Goal: Task Accomplishment & Management: Manage account settings

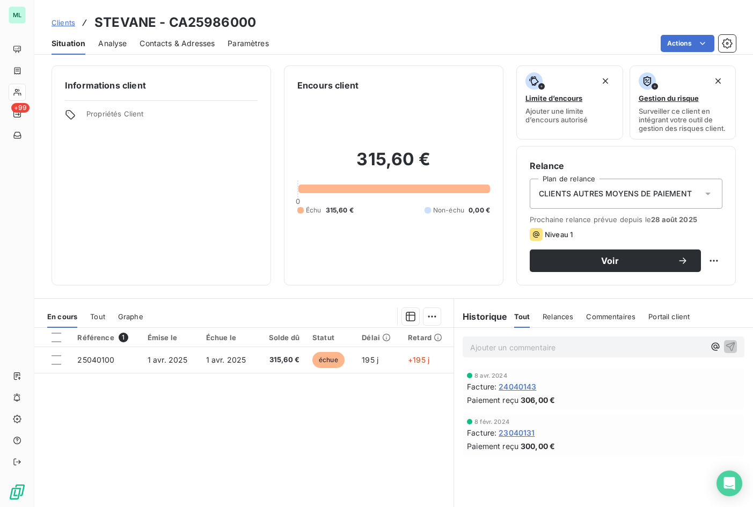
click at [190, 41] on span "Contacts & Adresses" at bounding box center [176, 43] width 75 height 11
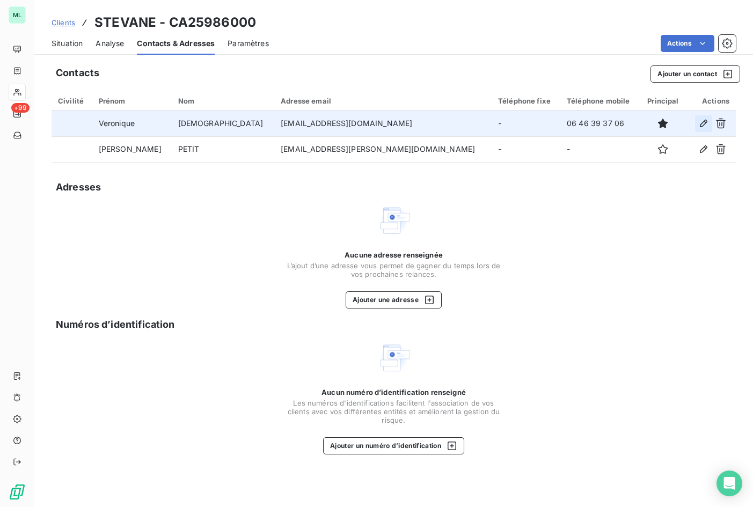
click at [701, 123] on icon "button" at bounding box center [703, 123] width 11 height 11
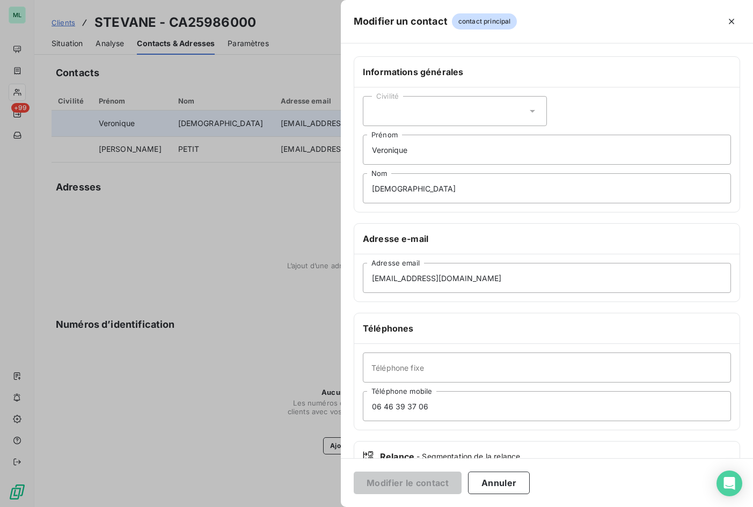
click at [527, 112] on icon at bounding box center [532, 111] width 11 height 11
click at [471, 138] on li "Madame" at bounding box center [455, 137] width 184 height 19
click at [441, 480] on button "Modifier le contact" at bounding box center [408, 483] width 108 height 23
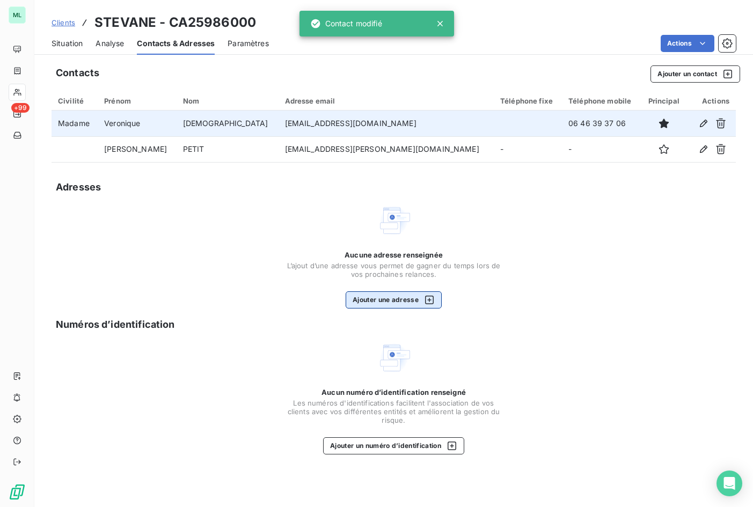
click at [396, 301] on button "Ajouter une adresse" at bounding box center [394, 299] width 96 height 17
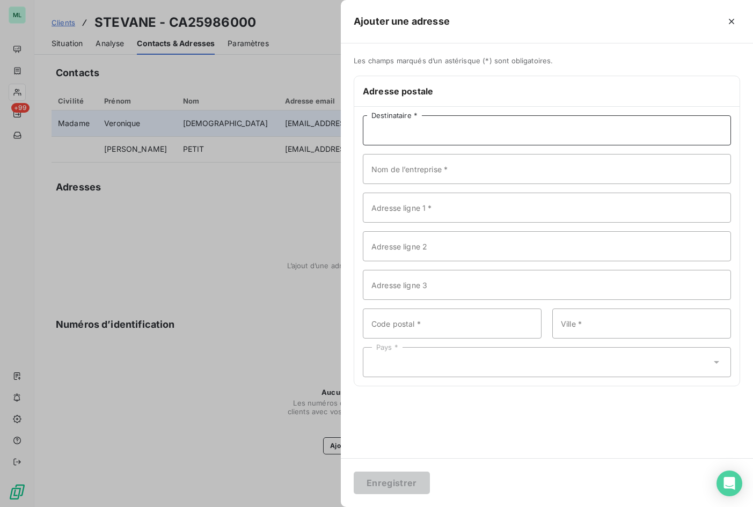
click at [381, 133] on input "Destinataire *" at bounding box center [547, 130] width 368 height 30
type input "[PERSON_NAME][DEMOGRAPHIC_DATA]"
click at [409, 172] on input "Nom de l’entreprise *" at bounding box center [547, 169] width 368 height 30
type input "SCI Stevane"
click at [426, 212] on input "Adresse ligne 1 *" at bounding box center [547, 208] width 368 height 30
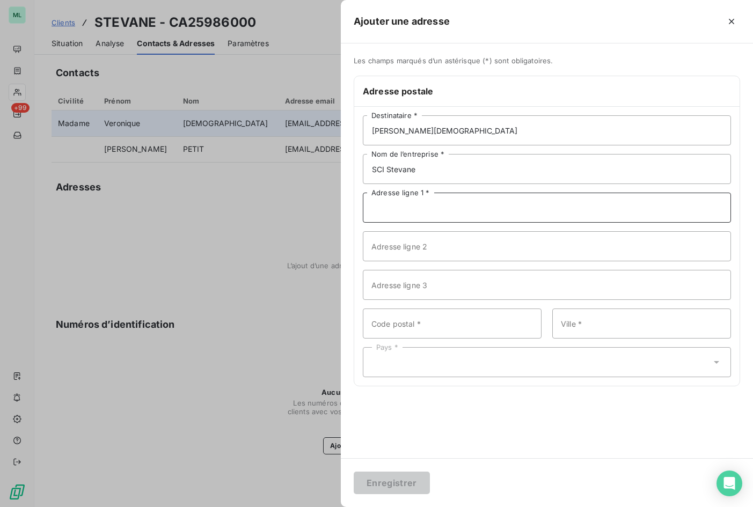
paste input "[STREET_ADDRESS]"
type input "[STREET_ADDRESS]"
click at [446, 326] on input "Code postal *" at bounding box center [452, 323] width 179 height 30
type input "13100"
type input "AIX EN [GEOGRAPHIC_DATA]"
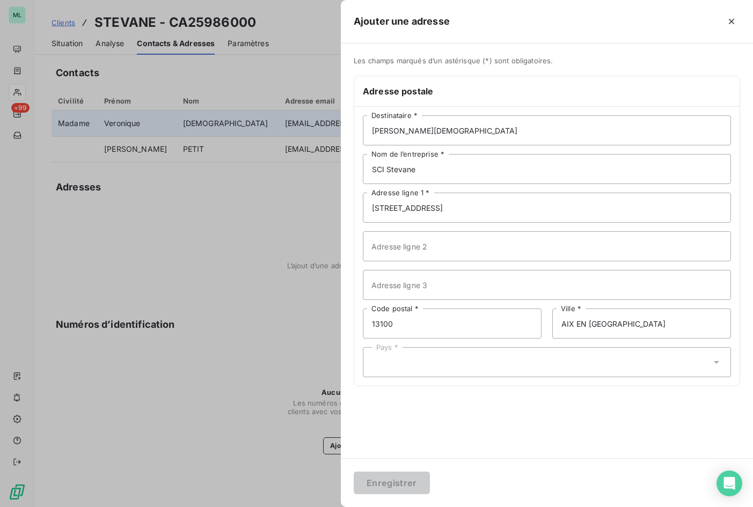
click at [628, 361] on div "Pays *" at bounding box center [547, 362] width 368 height 30
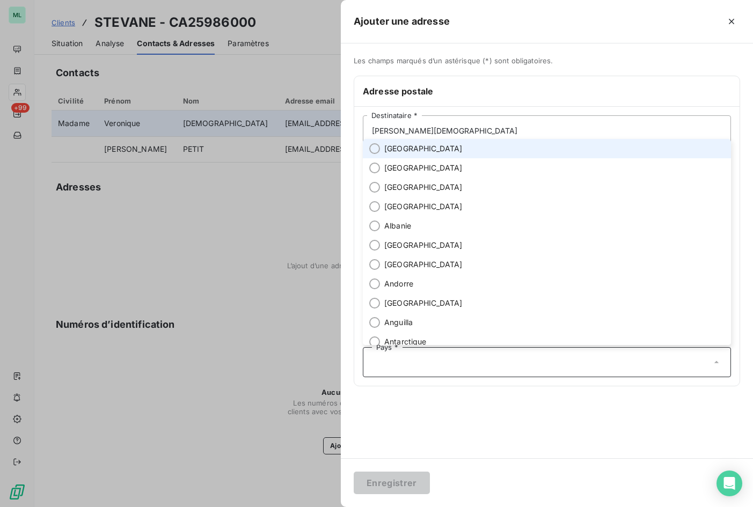
click at [405, 149] on span "[GEOGRAPHIC_DATA]" at bounding box center [423, 148] width 78 height 11
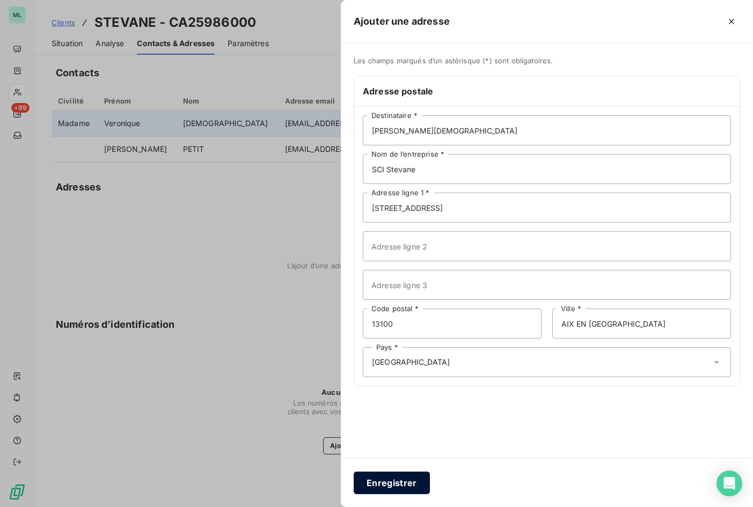
click at [395, 482] on button "Enregistrer" at bounding box center [392, 483] width 76 height 23
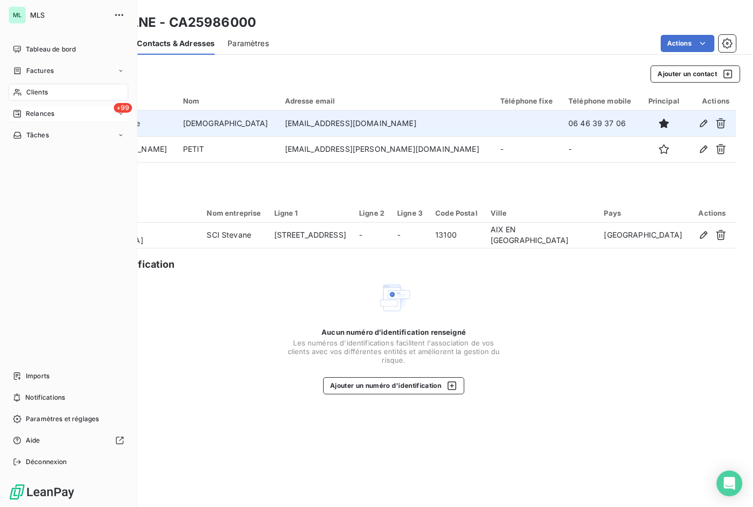
click at [38, 109] on span "Relances" at bounding box center [40, 114] width 28 height 10
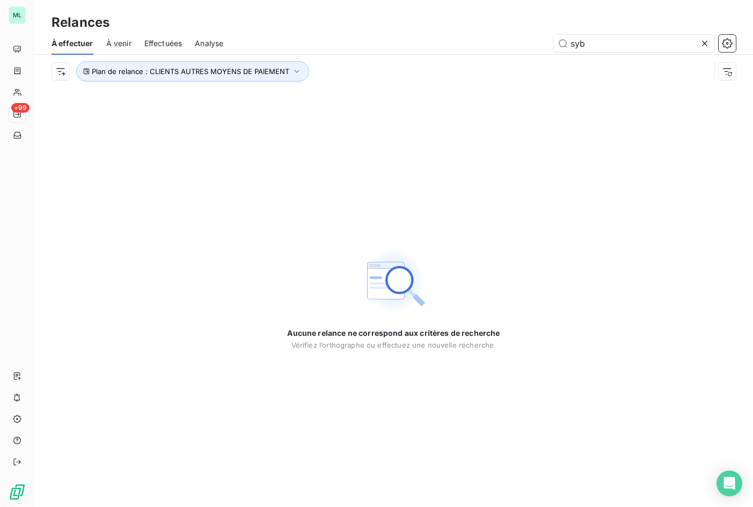
drag, startPoint x: 608, startPoint y: 43, endPoint x: 543, endPoint y: 44, distance: 64.4
click at [543, 44] on div "syb" at bounding box center [485, 43] width 499 height 17
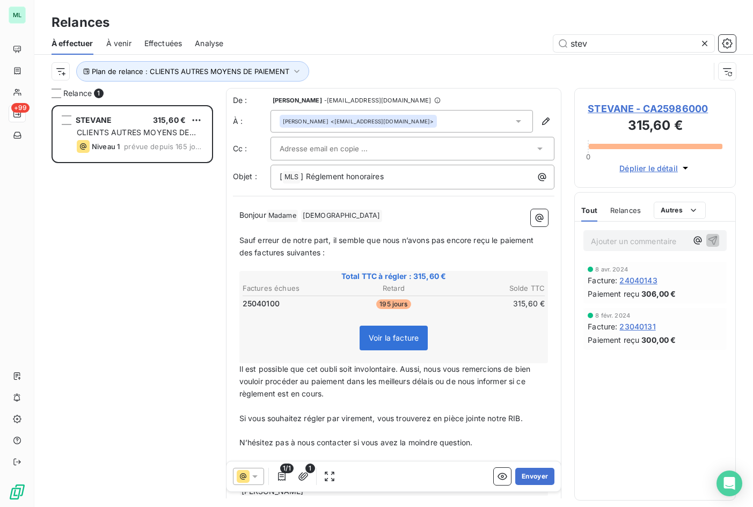
scroll to position [56, 0]
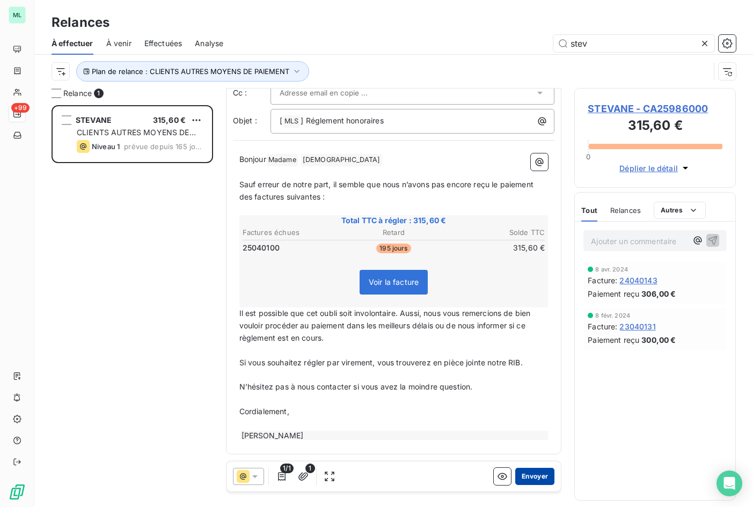
type input "stev"
click at [519, 479] on button "Envoyer" at bounding box center [534, 476] width 39 height 17
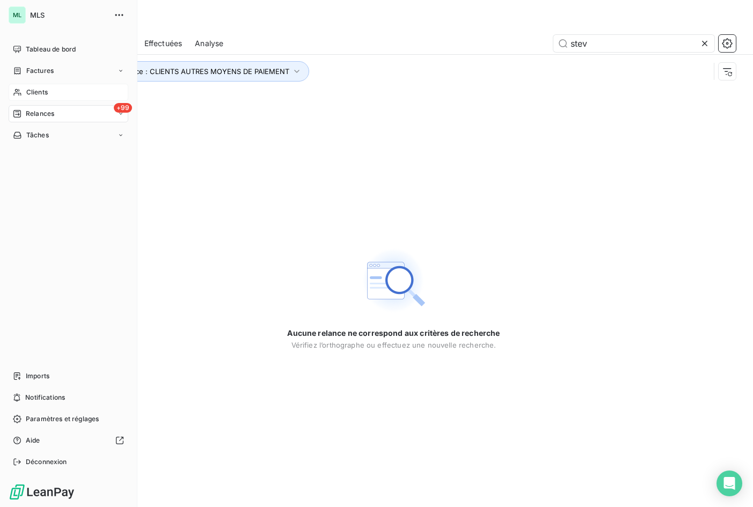
click at [38, 92] on span "Clients" at bounding box center [36, 92] width 21 height 10
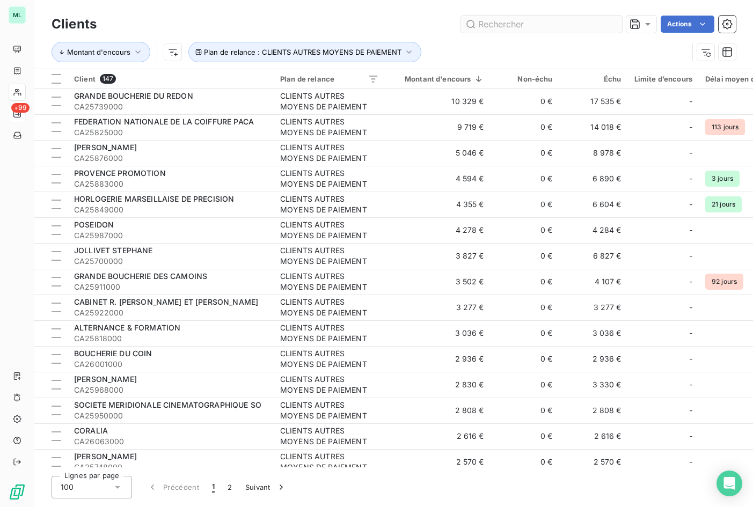
click at [533, 26] on input "text" at bounding box center [541, 24] width 161 height 17
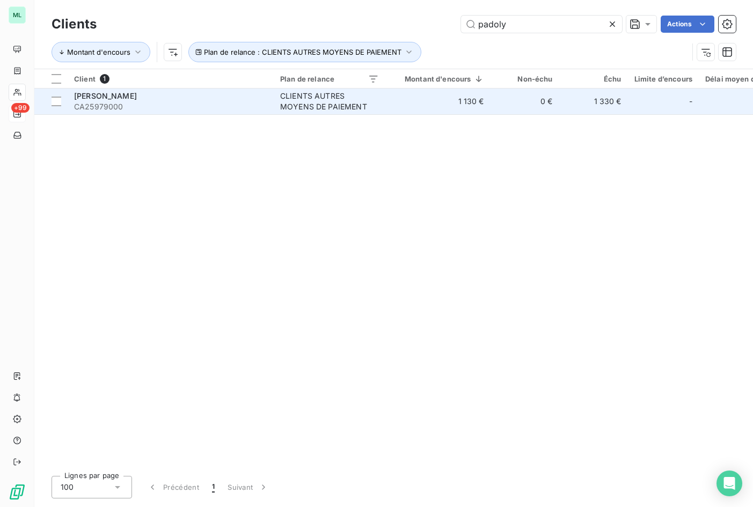
type input "padoly"
click at [422, 101] on td "1 130 €" at bounding box center [437, 102] width 105 height 26
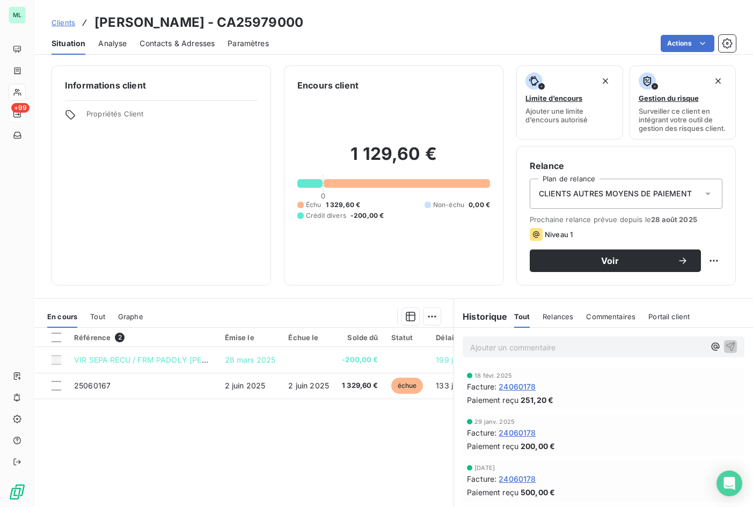
click at [190, 37] on div "Contacts & Adresses" at bounding box center [176, 43] width 75 height 23
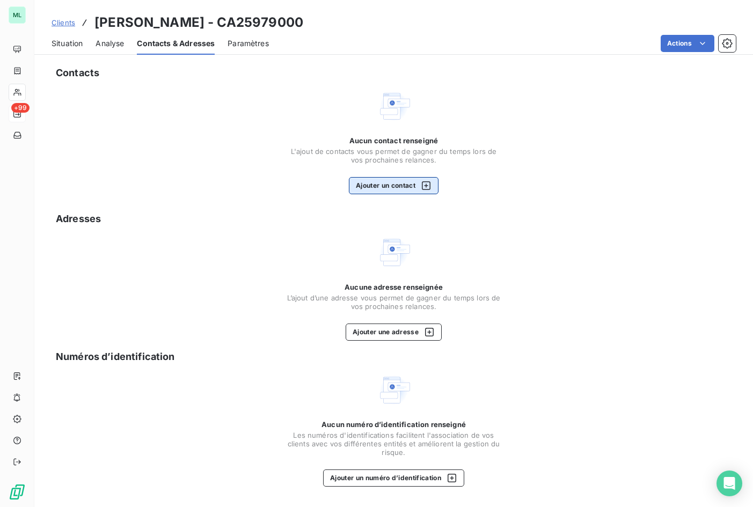
click at [389, 186] on button "Ajouter un contact" at bounding box center [394, 185] width 90 height 17
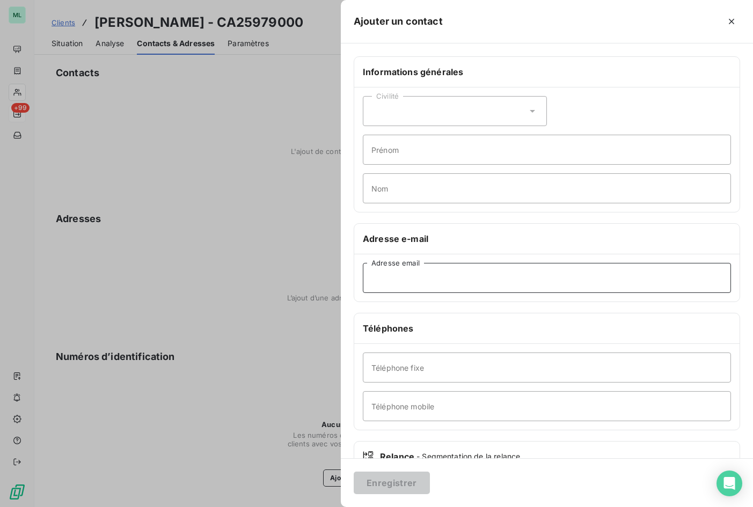
click at [425, 277] on input "Adresse email" at bounding box center [547, 278] width 368 height 30
paste input "[PERSON_NAME][EMAIL_ADDRESS][DOMAIN_NAME]"
type input "[PERSON_NAME][EMAIL_ADDRESS][DOMAIN_NAME]"
click at [401, 112] on div "Civilité" at bounding box center [455, 111] width 184 height 30
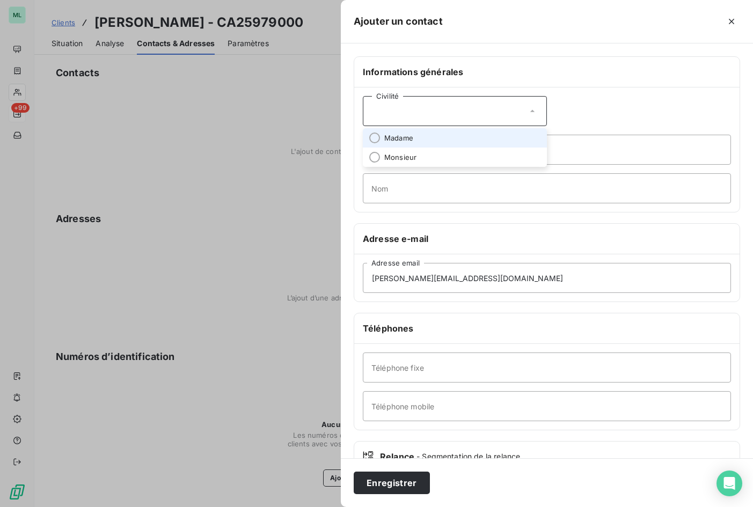
click at [405, 132] on li "Madame" at bounding box center [455, 137] width 184 height 19
click at [400, 151] on input "Prénom" at bounding box center [547, 150] width 368 height 30
type input "[PERSON_NAME]"
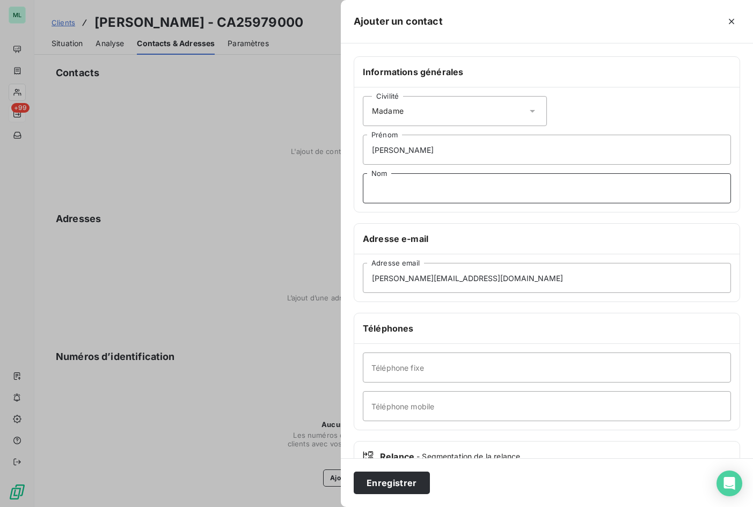
click at [426, 190] on input "Nom" at bounding box center [547, 188] width 368 height 30
type input "PADOLY"
click at [385, 482] on button "Enregistrer" at bounding box center [392, 483] width 76 height 23
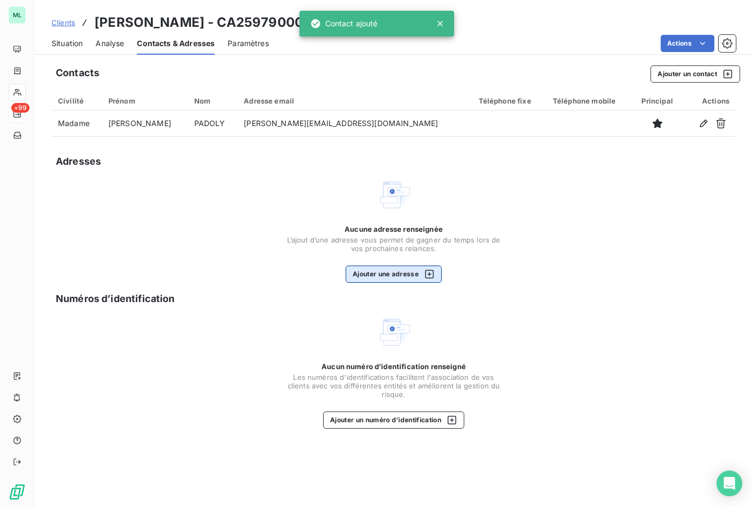
click at [391, 277] on button "Ajouter une adresse" at bounding box center [394, 274] width 96 height 17
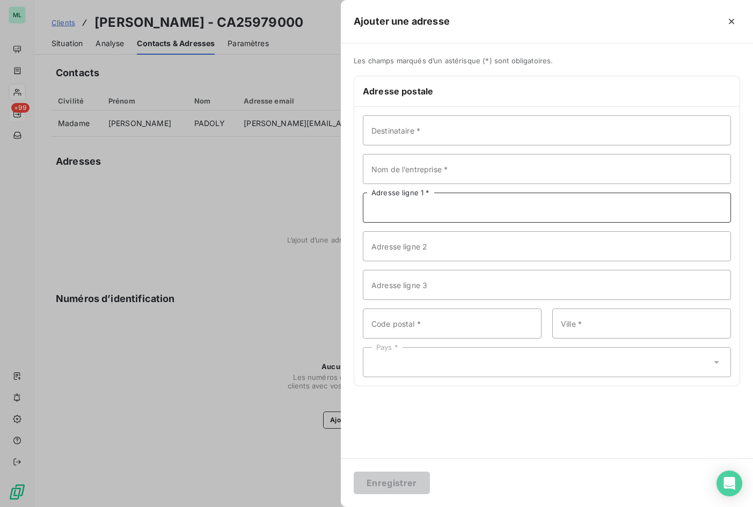
click at [417, 209] on input "Adresse ligne 1 *" at bounding box center [547, 208] width 368 height 30
paste input "AVENUE [PERSON_NAME]"
type input "AVENUE [PERSON_NAME]"
click at [405, 247] on input "Adresse ligne 2" at bounding box center [547, 246] width 368 height 30
paste input "MAISON DE LA [DEMOGRAPHIC_DATA]"
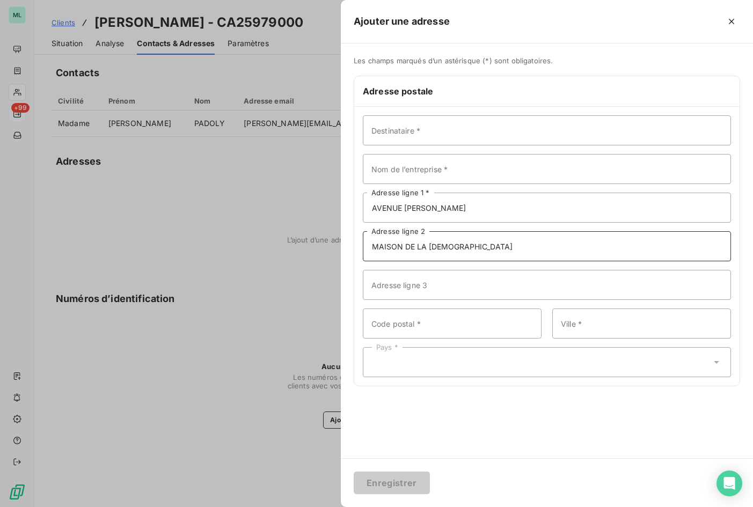
type input "MAISON DE LA [DEMOGRAPHIC_DATA]"
click at [449, 321] on input "Code postal *" at bounding box center [452, 323] width 179 height 30
type input "13500"
click at [592, 325] on input "Ville *" at bounding box center [641, 323] width 179 height 30
type input "MARTIGUES"
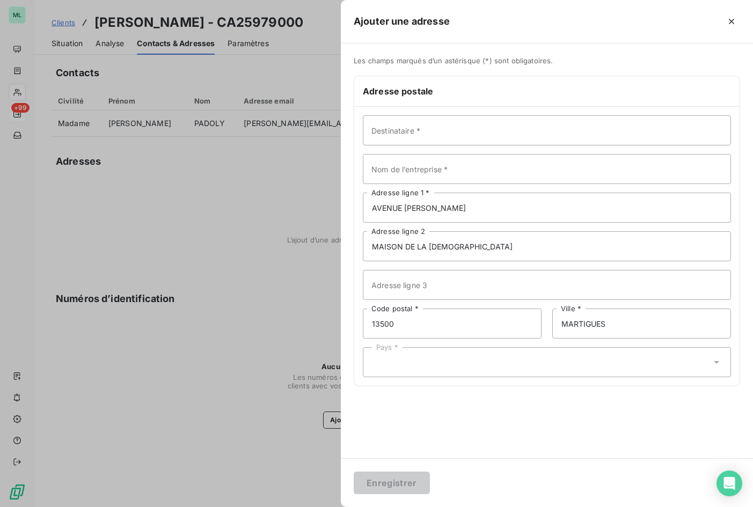
click at [466, 368] on div "Pays *" at bounding box center [547, 362] width 368 height 30
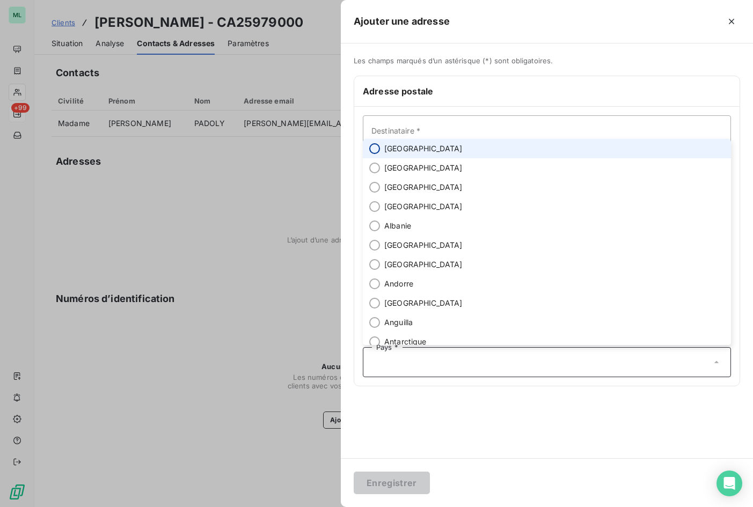
click at [374, 149] on input "radio" at bounding box center [374, 148] width 11 height 11
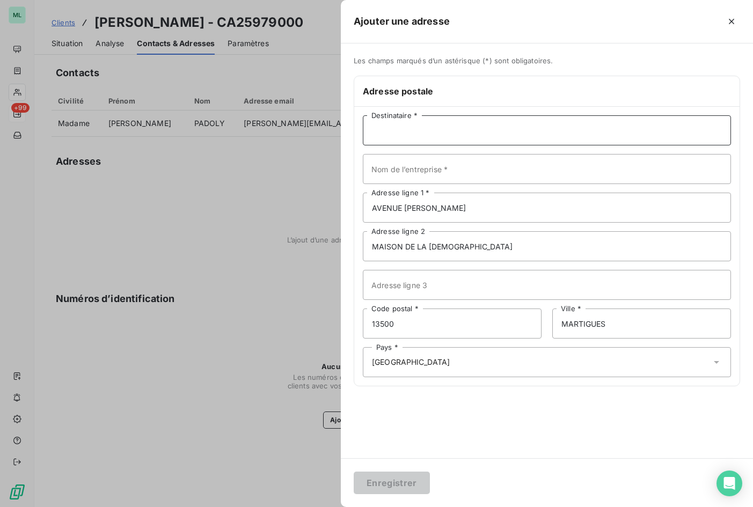
click at [396, 130] on input "Destinataire *" at bounding box center [547, 130] width 368 height 30
type input "[PERSON_NAME]"
drag, startPoint x: 454, startPoint y: 129, endPoint x: 319, endPoint y: 139, distance: 135.6
click at [319, 506] on div "Ajouter une adresse Les champs marqués d’un astérisque (*) sont obligatoires. A…" at bounding box center [376, 507] width 753 height 0
click at [414, 169] on input "Nom de l’entreprise *" at bounding box center [547, 169] width 368 height 30
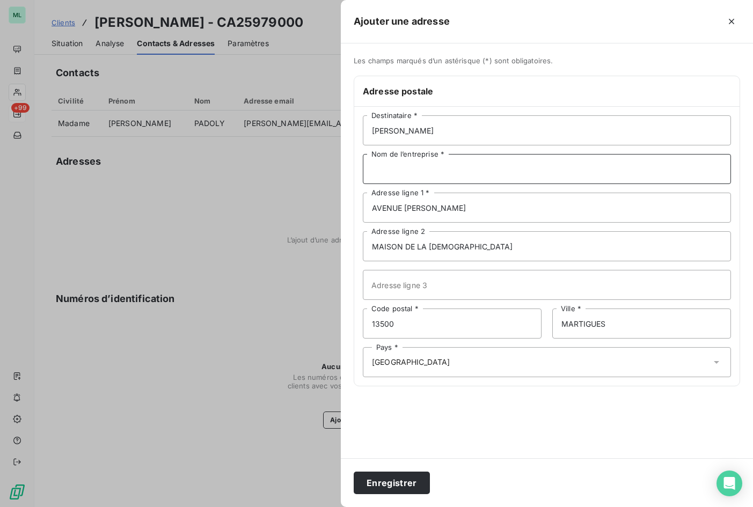
paste input "[PERSON_NAME]"
type input "[PERSON_NAME]"
click at [385, 487] on button "Enregistrer" at bounding box center [392, 483] width 76 height 23
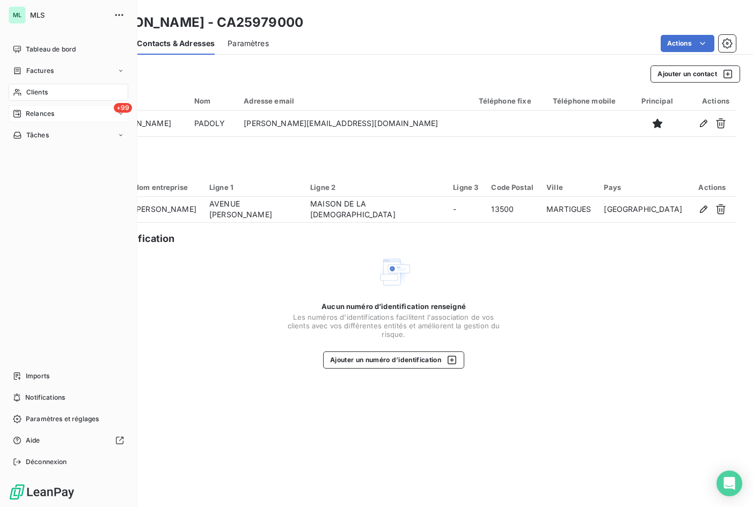
click at [71, 92] on div "Clients" at bounding box center [69, 92] width 120 height 17
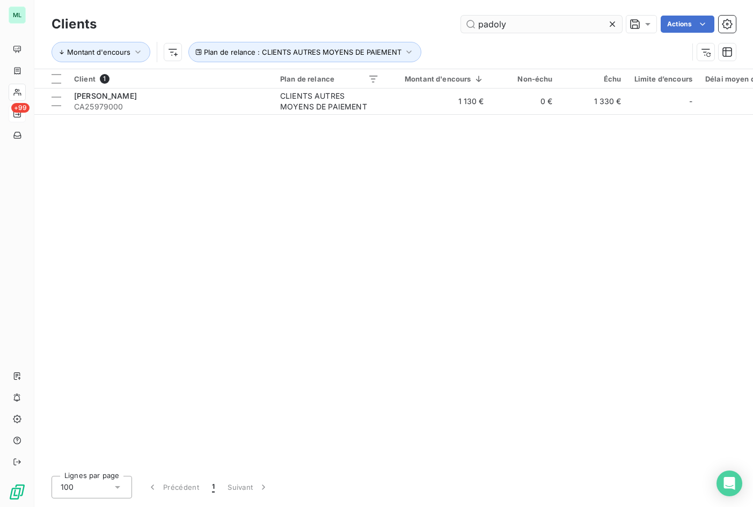
drag, startPoint x: 516, startPoint y: 24, endPoint x: 467, endPoint y: 24, distance: 48.3
click at [467, 24] on input "padoly" at bounding box center [541, 24] width 161 height 17
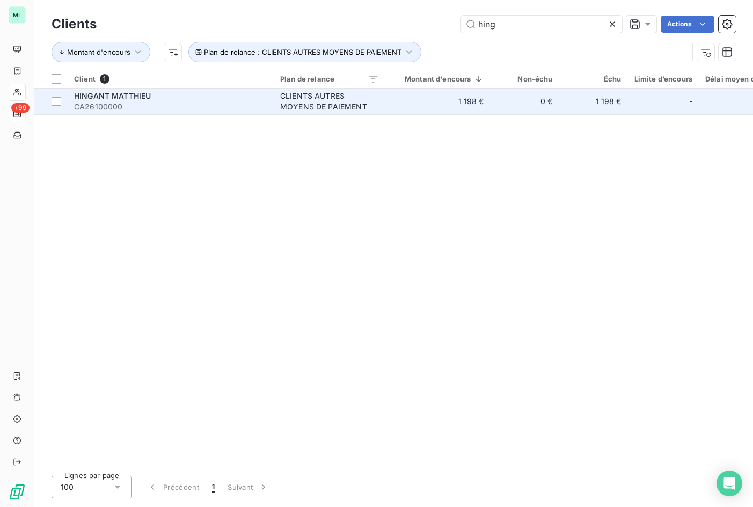
type input "hing"
click at [261, 102] on span "CA26100000" at bounding box center [170, 106] width 193 height 11
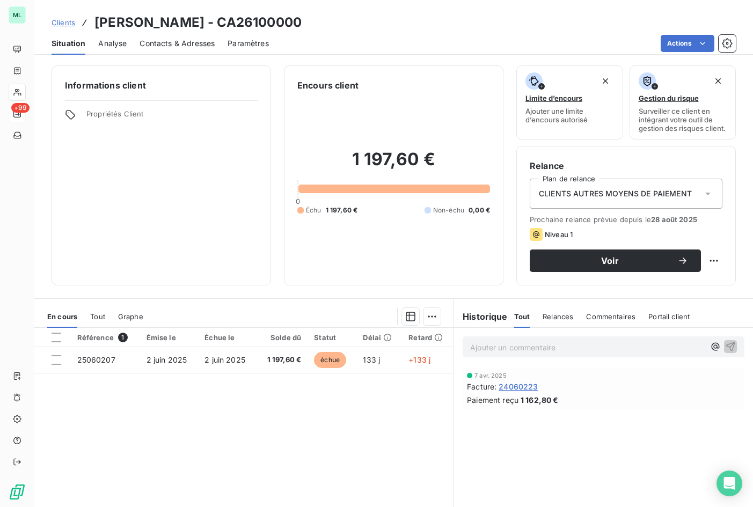
click at [186, 41] on span "Contacts & Adresses" at bounding box center [176, 43] width 75 height 11
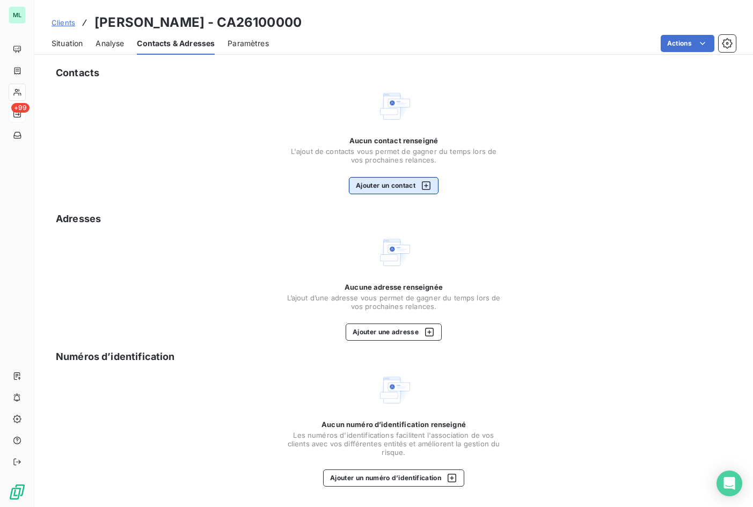
click at [393, 188] on button "Ajouter un contact" at bounding box center [394, 185] width 90 height 17
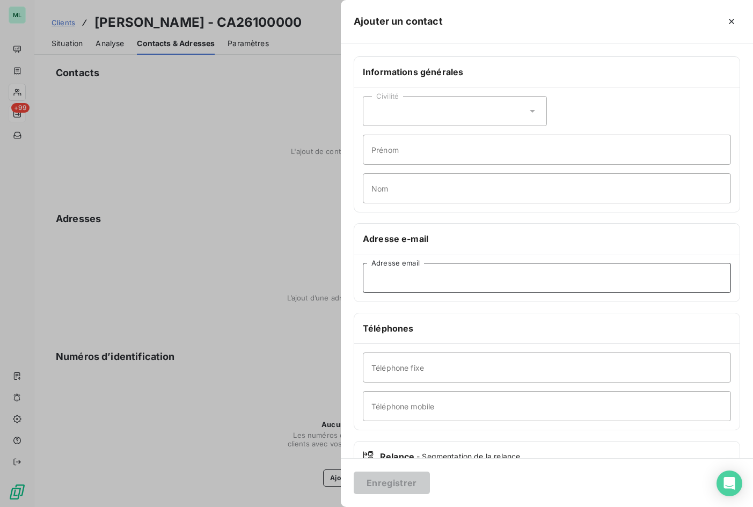
click at [424, 273] on input "Adresse email" at bounding box center [547, 278] width 368 height 30
paste input "[EMAIL_ADDRESS][DOMAIN_NAME]"
type input "[EMAIL_ADDRESS][DOMAIN_NAME]"
click at [529, 112] on icon at bounding box center [532, 111] width 11 height 11
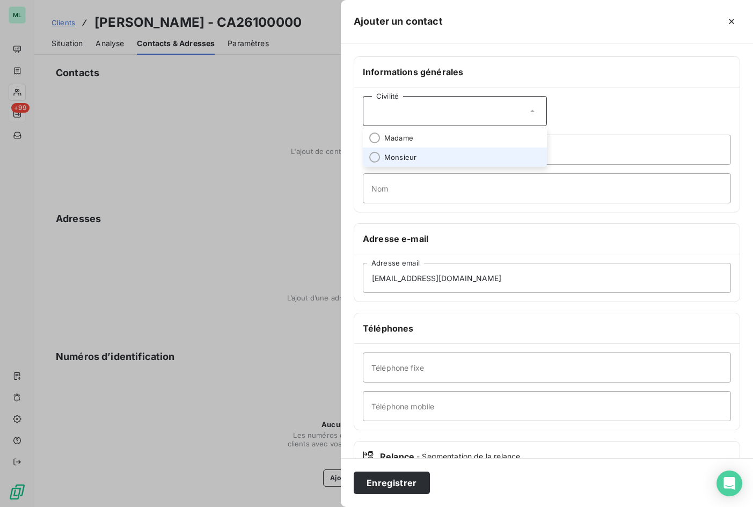
click at [421, 153] on li "Monsieur" at bounding box center [455, 157] width 184 height 19
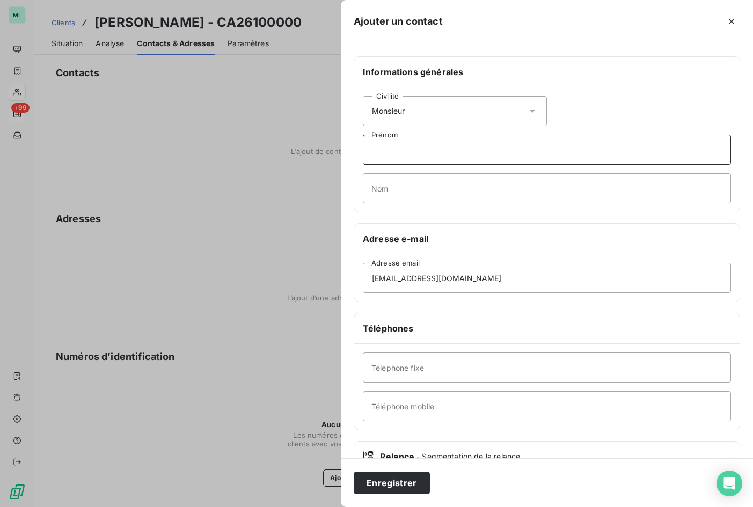
click at [405, 146] on input "Prénom" at bounding box center [547, 150] width 368 height 30
type input "[PERSON_NAME]"
click at [460, 183] on input "Nom" at bounding box center [547, 188] width 368 height 30
type input "HINGANT"
click at [418, 408] on input "Téléphone mobile" at bounding box center [547, 406] width 368 height 30
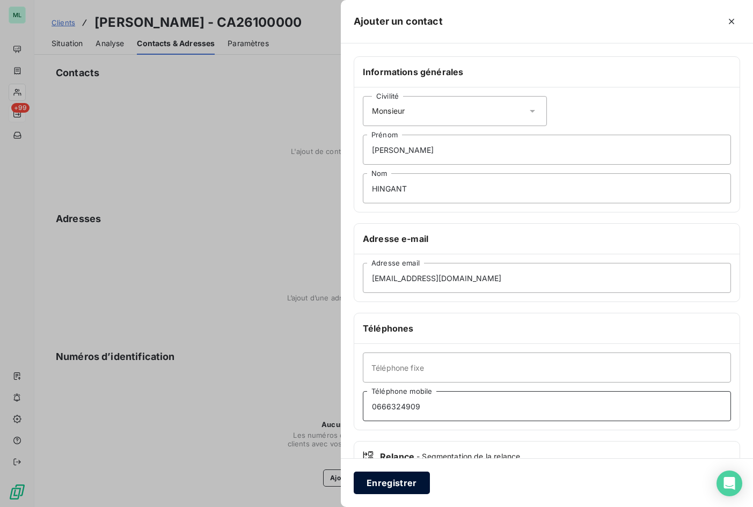
type input "0666324909"
click at [399, 479] on button "Enregistrer" at bounding box center [392, 483] width 76 height 23
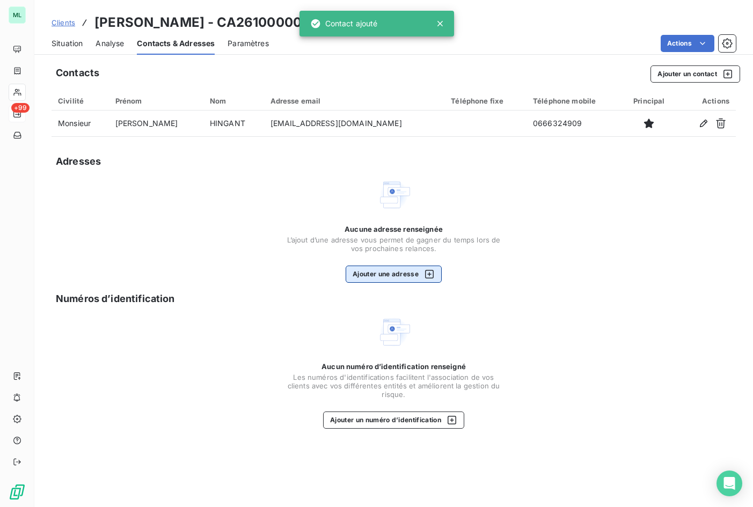
click at [388, 270] on button "Ajouter une adresse" at bounding box center [394, 274] width 96 height 17
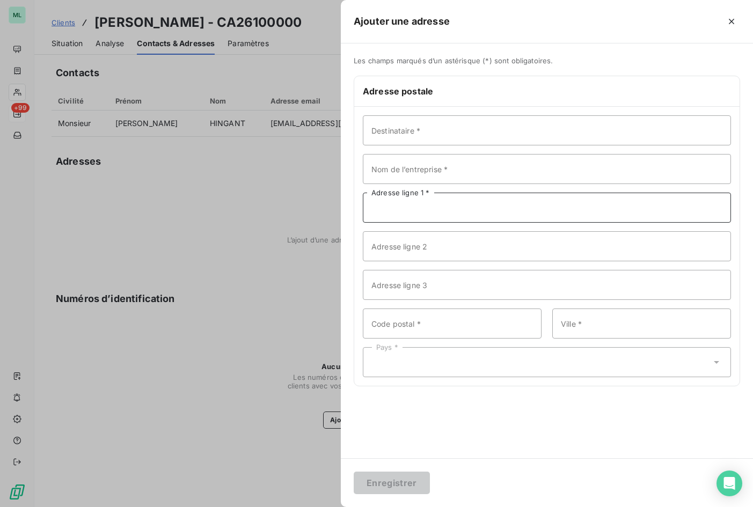
click at [427, 204] on input "Adresse ligne 1 *" at bounding box center [547, 208] width 368 height 30
paste input "[STREET_ADDRESS][PERSON_NAME]"
type input "[STREET_ADDRESS][PERSON_NAME]"
click at [415, 318] on input "Code postal *" at bounding box center [452, 323] width 179 height 30
type input "13013"
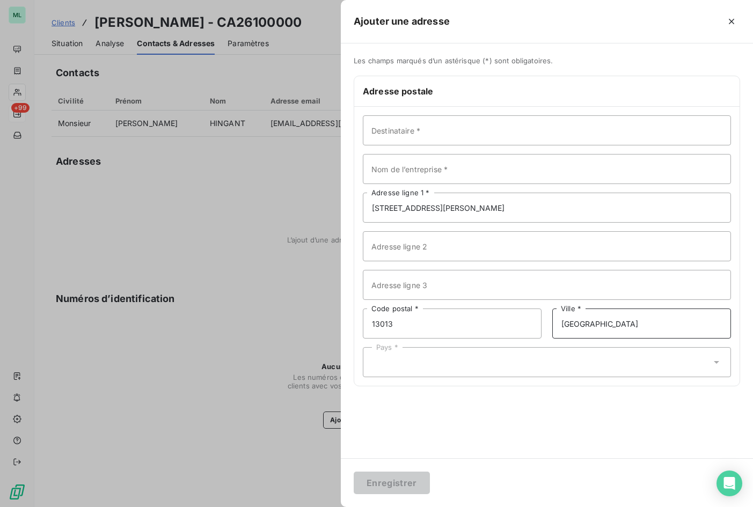
type input "[GEOGRAPHIC_DATA]"
click at [437, 131] on input "Destinataire *" at bounding box center [547, 130] width 368 height 30
drag, startPoint x: 423, startPoint y: 131, endPoint x: 344, endPoint y: 135, distance: 79.0
click at [344, 135] on div "Les champs marqués d’un astérisque (*) sont obligatoires. Adresse postale M. [P…" at bounding box center [547, 227] width 412 height 343
type input "M. [PERSON_NAME]"
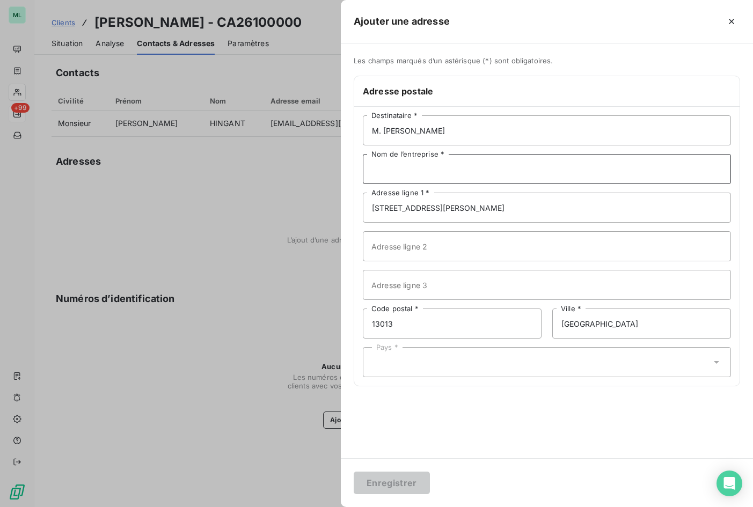
click at [386, 167] on input "Nom de l’entreprise *" at bounding box center [547, 169] width 368 height 30
paste input "M. [PERSON_NAME]"
type input "M. [PERSON_NAME]"
click at [480, 353] on div "Pays *" at bounding box center [547, 362] width 368 height 30
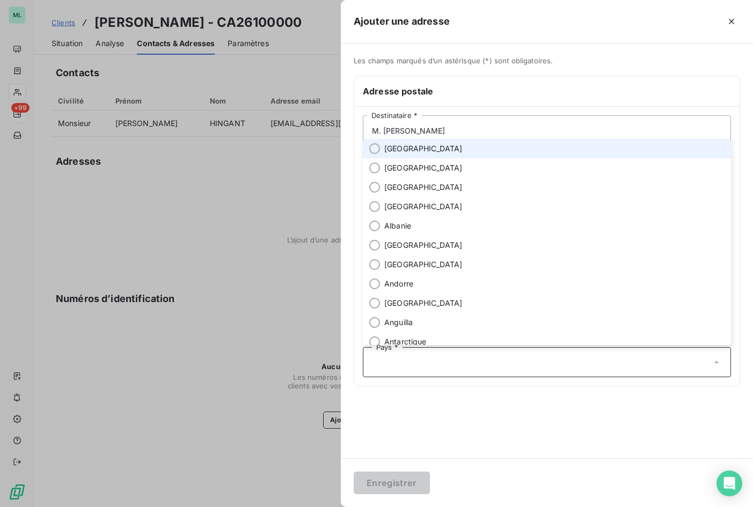
click at [392, 150] on span "[GEOGRAPHIC_DATA]" at bounding box center [423, 148] width 78 height 11
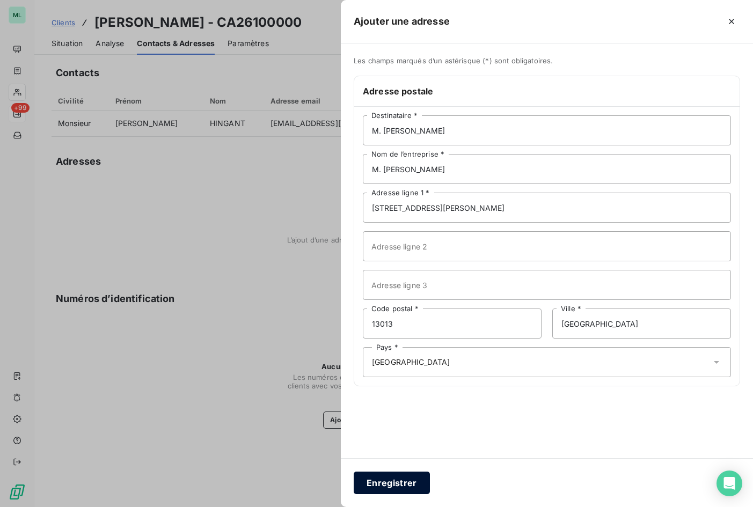
click at [393, 483] on button "Enregistrer" at bounding box center [392, 483] width 76 height 23
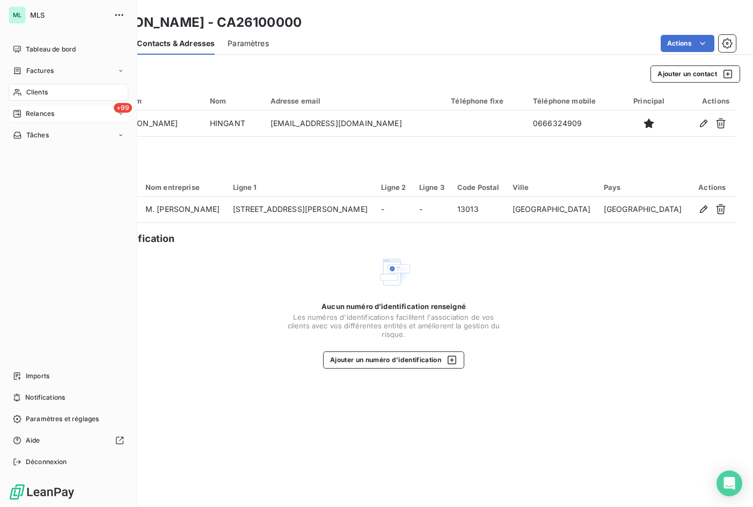
click at [41, 112] on span "Relances" at bounding box center [40, 114] width 28 height 10
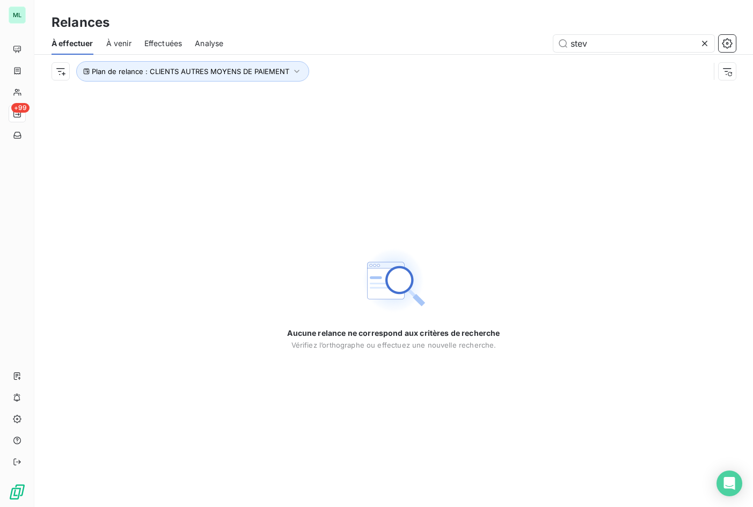
click at [177, 46] on span "Effectuées" at bounding box center [163, 43] width 38 height 11
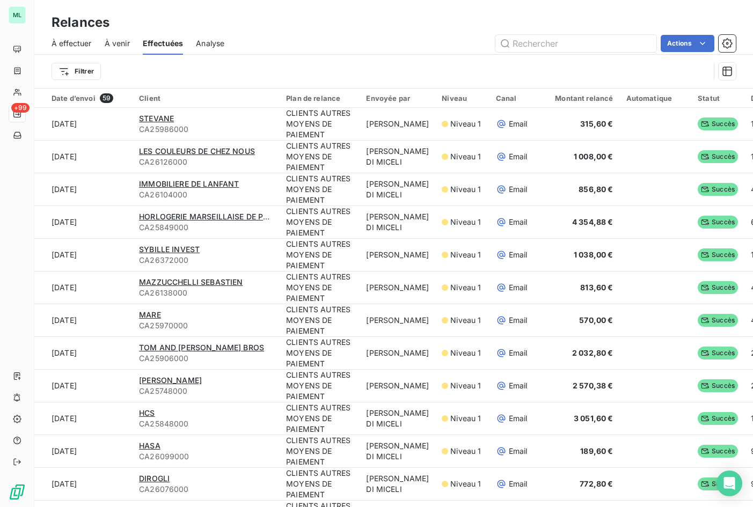
click at [71, 46] on span "À effectuer" at bounding box center [72, 43] width 40 height 11
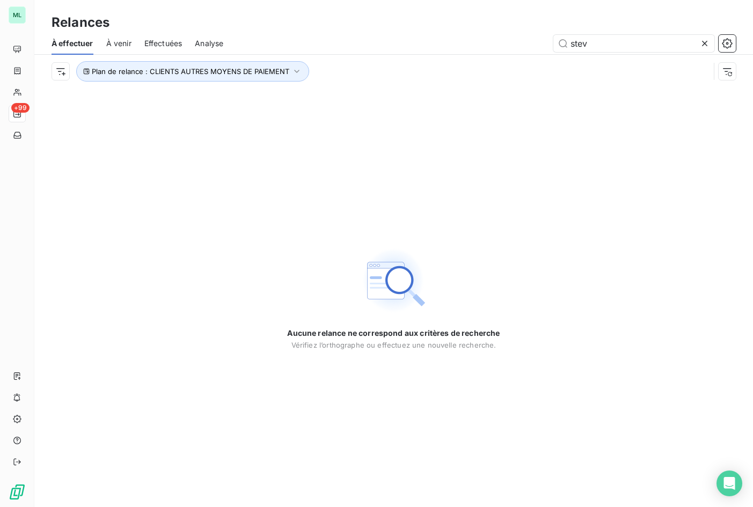
drag, startPoint x: 599, startPoint y: 43, endPoint x: 534, endPoint y: 40, distance: 65.5
click at [534, 40] on div "stev" at bounding box center [485, 43] width 499 height 17
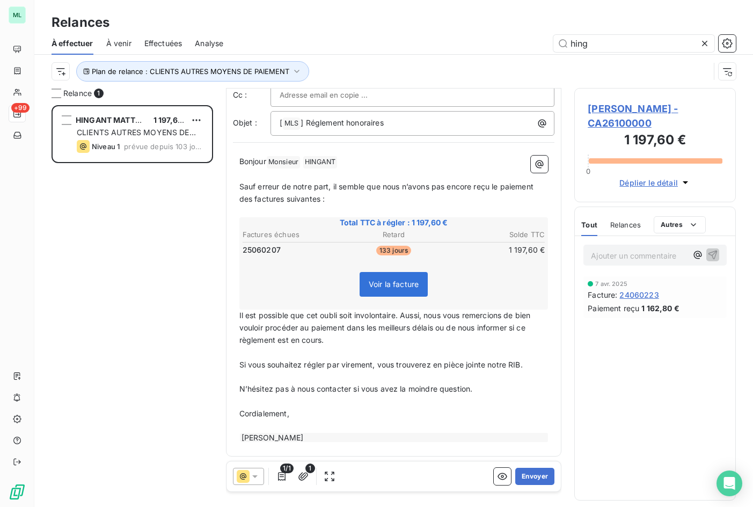
scroll to position [56, 0]
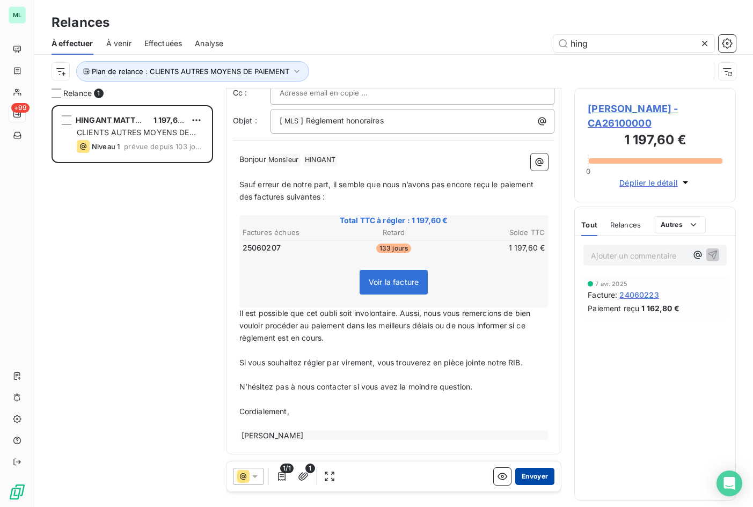
type input "hing"
click at [526, 472] on button "Envoyer" at bounding box center [534, 476] width 39 height 17
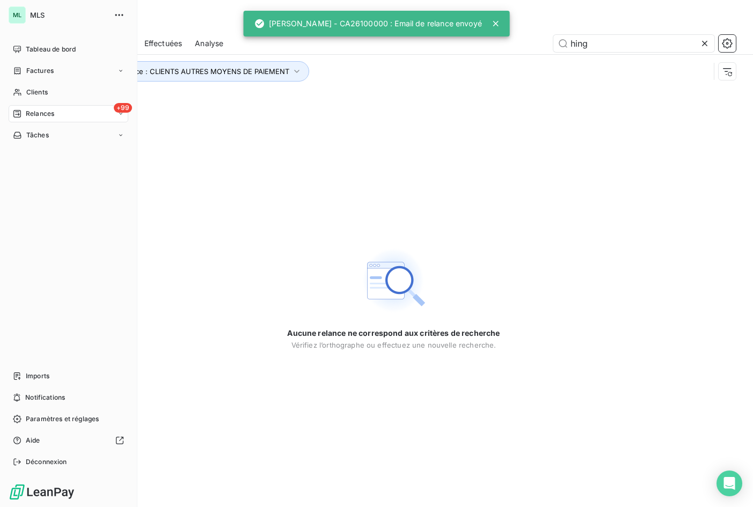
click at [62, 110] on div "+99 Relances" at bounding box center [69, 113] width 120 height 17
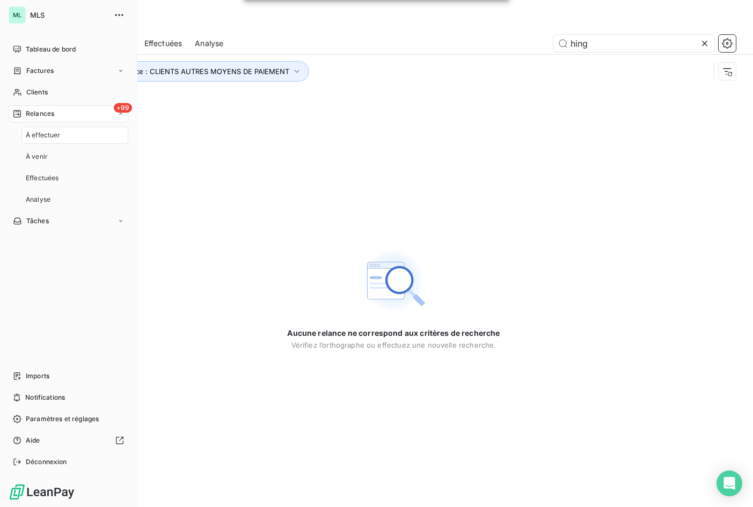
click at [66, 135] on div "À effectuer" at bounding box center [74, 135] width 107 height 17
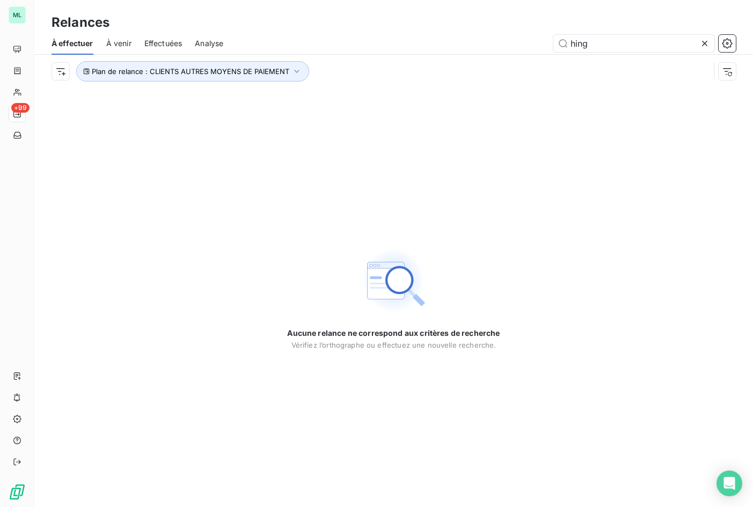
click at [702, 43] on icon at bounding box center [704, 43] width 11 height 11
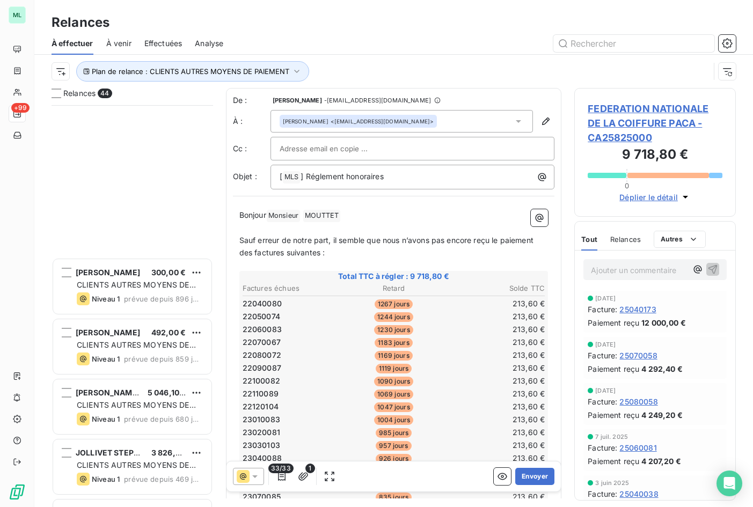
scroll to position [537, 0]
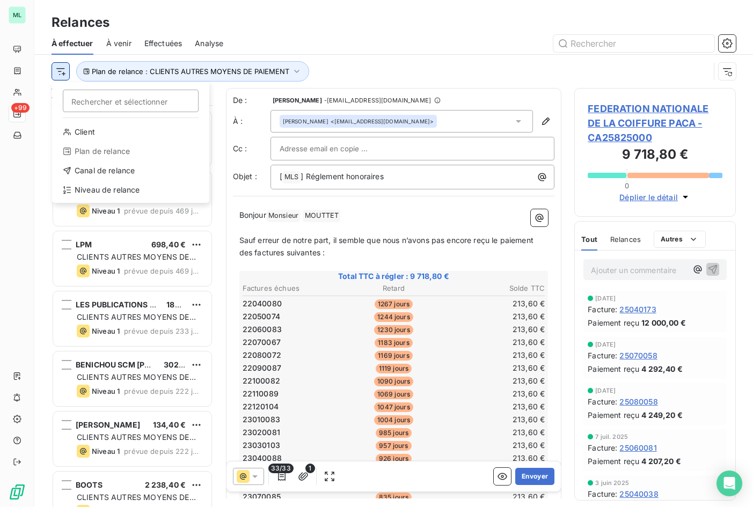
click at [63, 76] on html "ML +99 Relances À effectuer À venir Effectuées Analyse Rechercher et sélectionn…" at bounding box center [376, 253] width 753 height 507
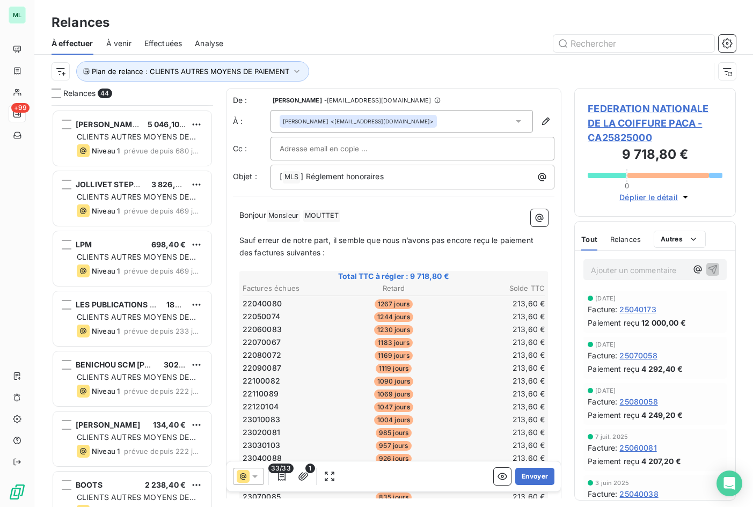
click at [413, 56] on html "ML +99 Relances À effectuer À venir Effectuées Analyse Plan de relance : CLIENT…" at bounding box center [376, 253] width 753 height 507
click at [725, 74] on icon "button" at bounding box center [727, 71] width 11 height 11
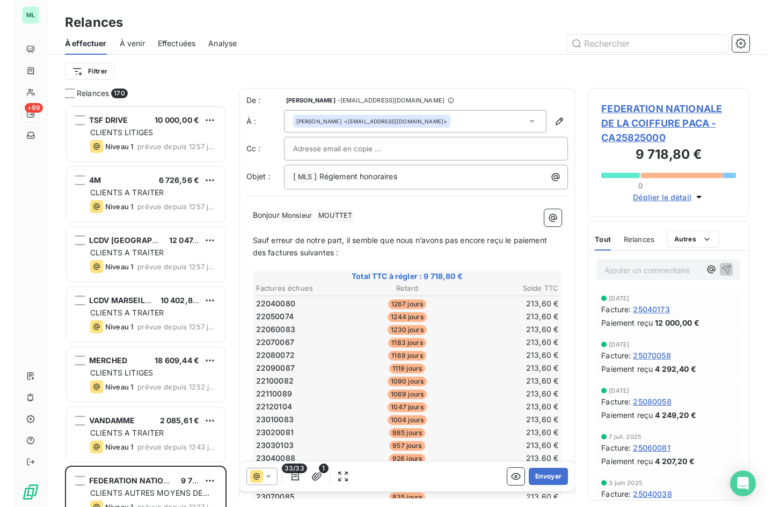
scroll to position [394, 153]
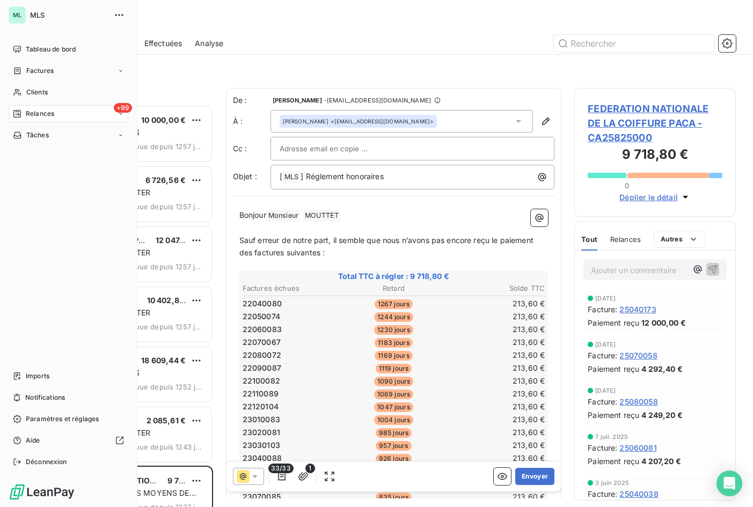
click at [61, 112] on div "+99 Relances" at bounding box center [69, 113] width 120 height 17
click at [62, 134] on div "À effectuer" at bounding box center [74, 135] width 107 height 17
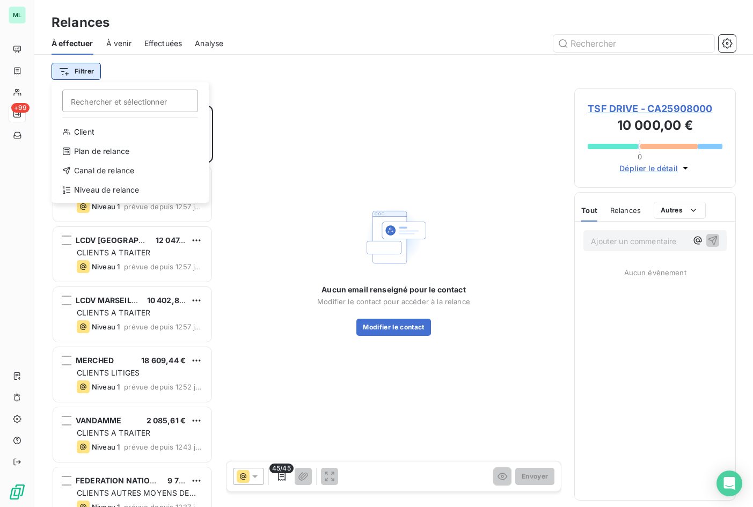
click at [77, 70] on html "ML +99 Relances À effectuer À venir Effectuées Analyse Filtrer Rechercher et sé…" at bounding box center [376, 253] width 753 height 507
click at [102, 152] on div "Plan de relance" at bounding box center [130, 151] width 149 height 17
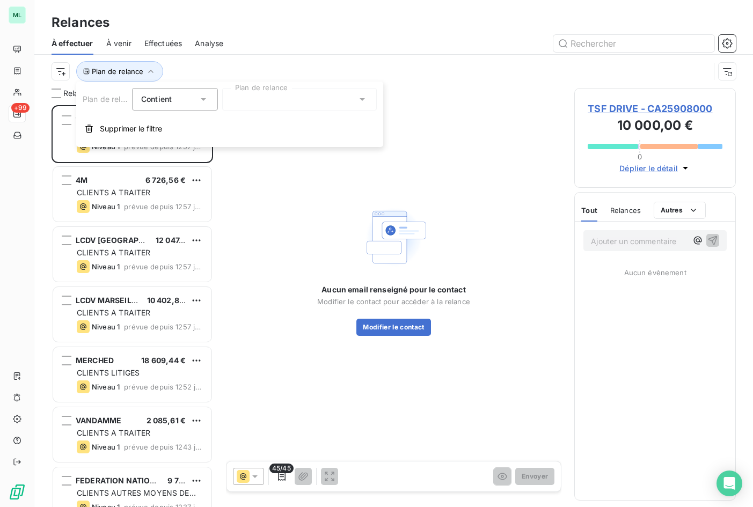
click at [206, 94] on icon at bounding box center [203, 99] width 11 height 11
click at [347, 99] on div at bounding box center [299, 99] width 155 height 23
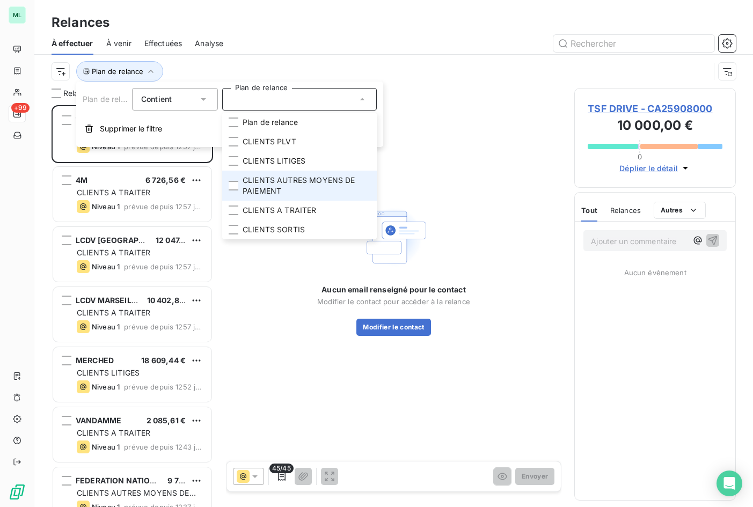
click at [319, 181] on span "CLIENTS AUTRES MOYENS DE PAIEMENT" at bounding box center [307, 185] width 128 height 21
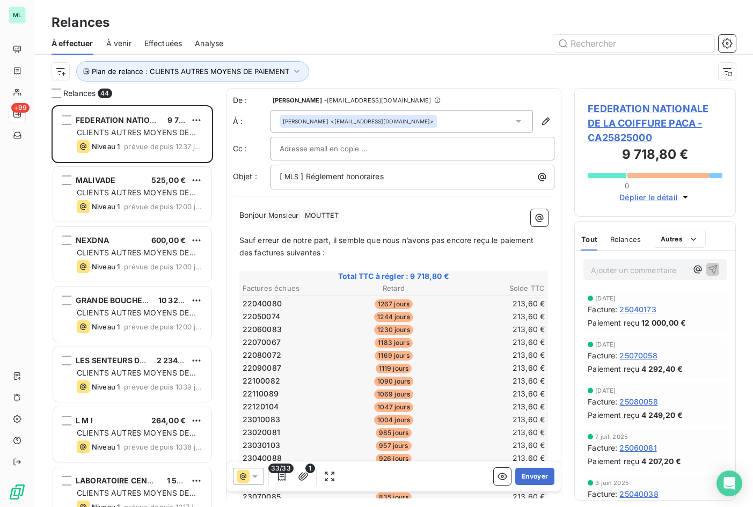
click at [533, 63] on div "Plan de relance : CLIENTS AUTRES MOYENS DE PAIEMENT" at bounding box center [381, 71] width 658 height 20
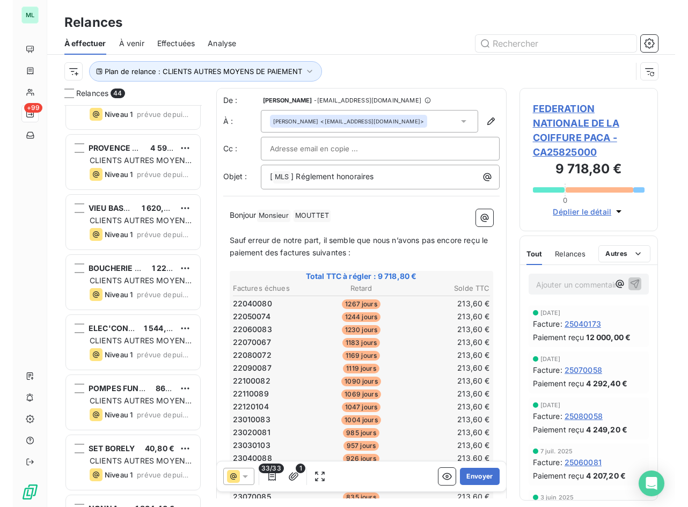
scroll to position [394, 137]
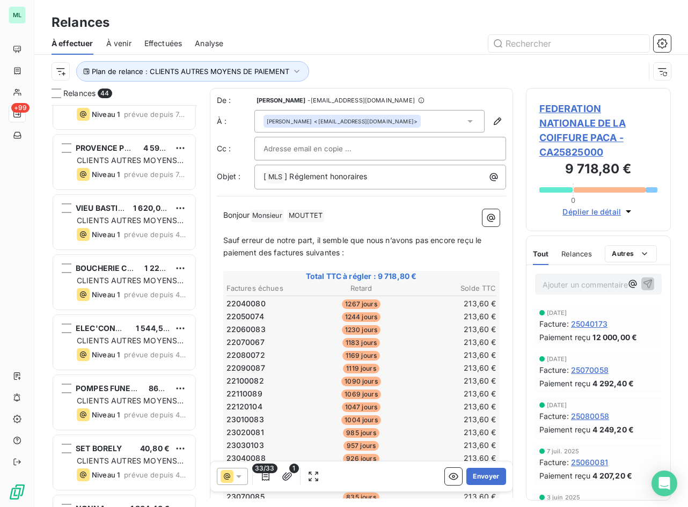
click at [165, 43] on span "Effectuées" at bounding box center [163, 43] width 38 height 11
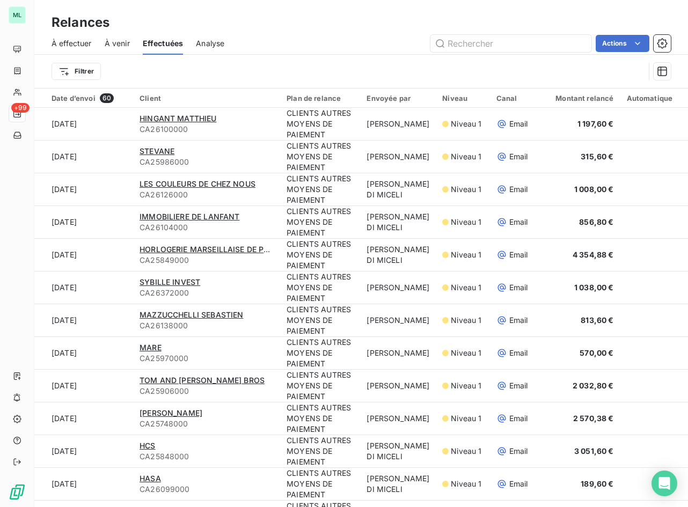
click at [221, 45] on span "Analyse" at bounding box center [210, 43] width 28 height 11
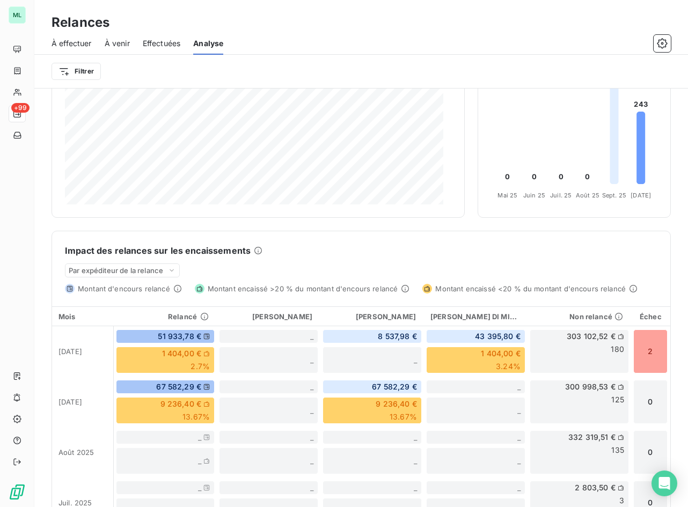
scroll to position [284, 0]
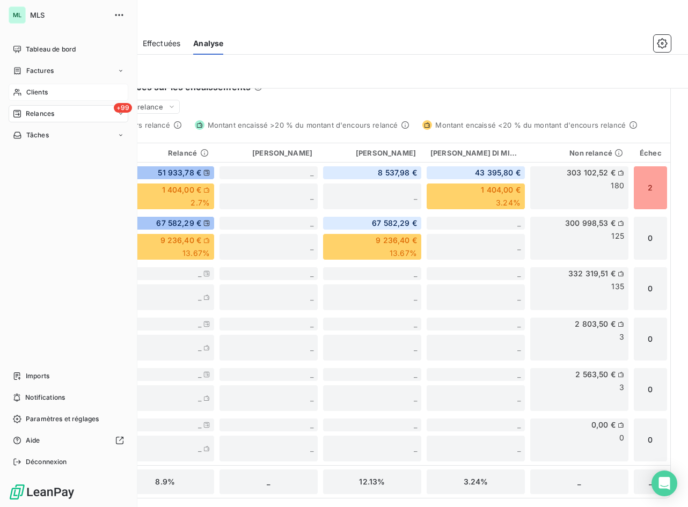
click at [36, 90] on span "Clients" at bounding box center [36, 92] width 21 height 10
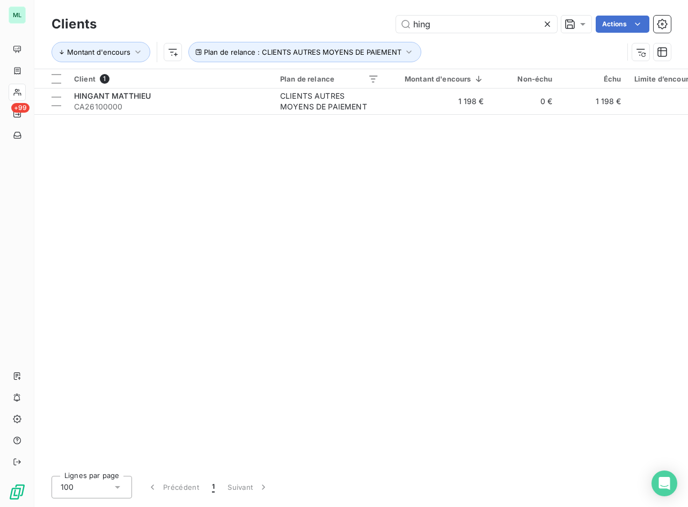
drag, startPoint x: 428, startPoint y: 24, endPoint x: 357, endPoint y: 24, distance: 71.4
click at [357, 24] on div "hing Actions" at bounding box center [389, 24] width 561 height 17
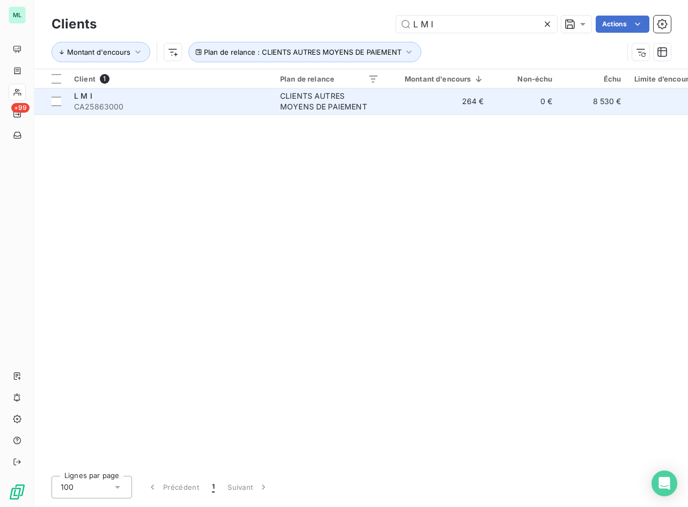
type input "L M I"
click at [223, 104] on span "CA25863000" at bounding box center [170, 106] width 193 height 11
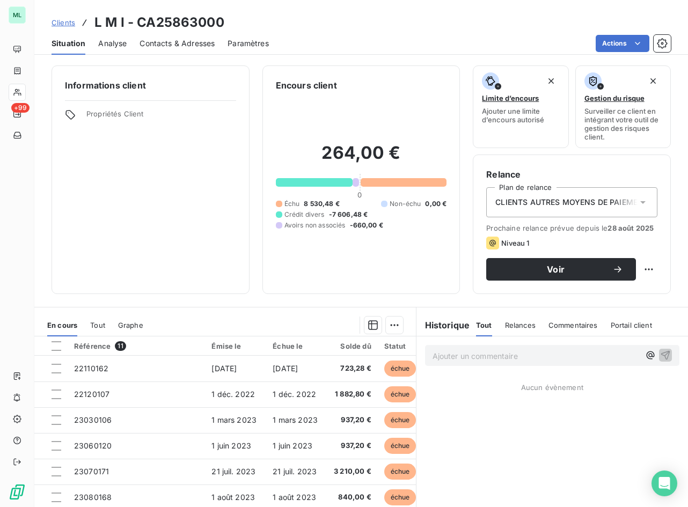
click at [159, 45] on span "Contacts & Adresses" at bounding box center [176, 43] width 75 height 11
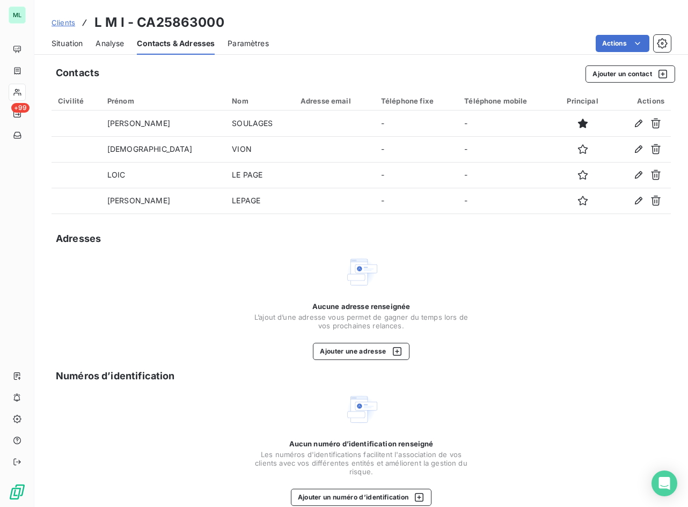
click at [63, 45] on span "Situation" at bounding box center [67, 43] width 31 height 11
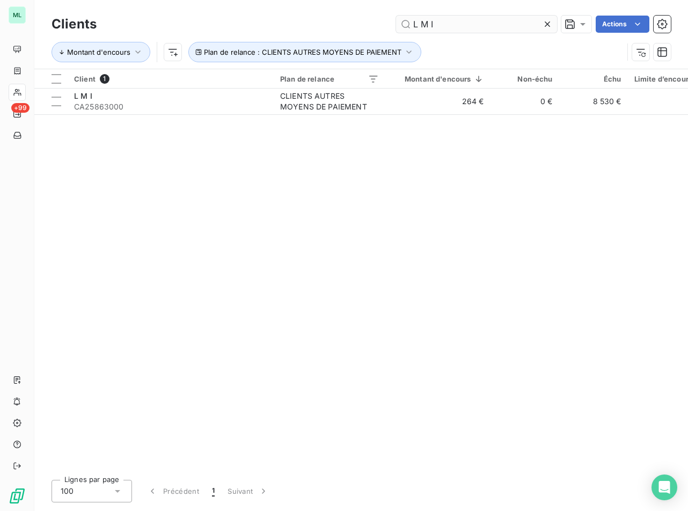
drag, startPoint x: 547, startPoint y: 23, endPoint x: 537, endPoint y: 23, distance: 10.2
click at [540, 23] on div "L M I" at bounding box center [476, 24] width 161 height 17
click at [490, 22] on input "L M I" at bounding box center [476, 24] width 161 height 17
drag, startPoint x: 490, startPoint y: 22, endPoint x: 346, endPoint y: 38, distance: 145.8
click at [346, 38] on div "Clients L M I Actions Montant d'encours Plan de relance : CLIENTS AUTRES MOYENS…" at bounding box center [361, 41] width 619 height 56
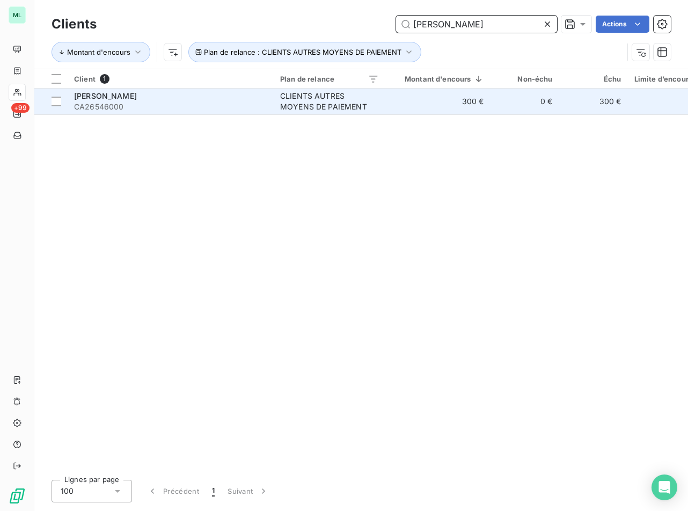
type input "[PERSON_NAME]"
click at [265, 100] on div "[PERSON_NAME]" at bounding box center [170, 96] width 193 height 11
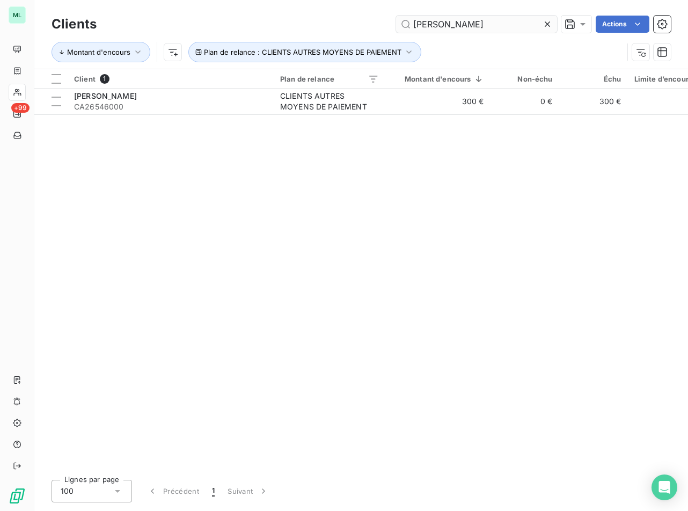
drag, startPoint x: 446, startPoint y: 25, endPoint x: 401, endPoint y: 25, distance: 45.1
click at [401, 25] on input "[PERSON_NAME]" at bounding box center [476, 24] width 161 height 17
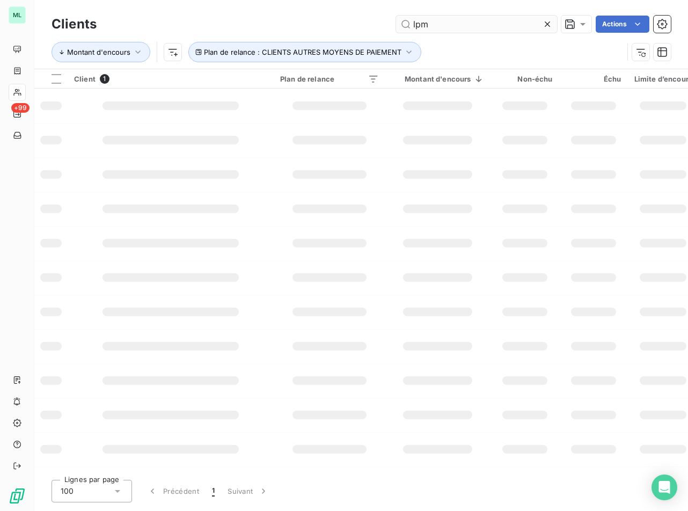
type input "lpm"
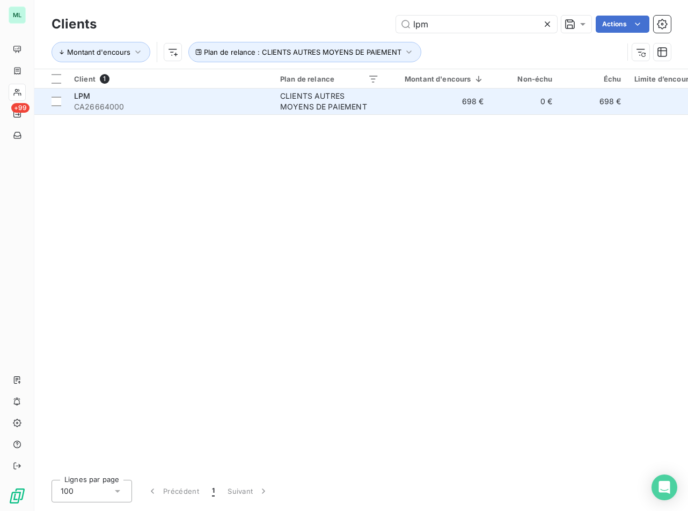
click at [282, 103] on div "CLIENTS AUTRES MOYENS DE PAIEMENT" at bounding box center [329, 101] width 99 height 21
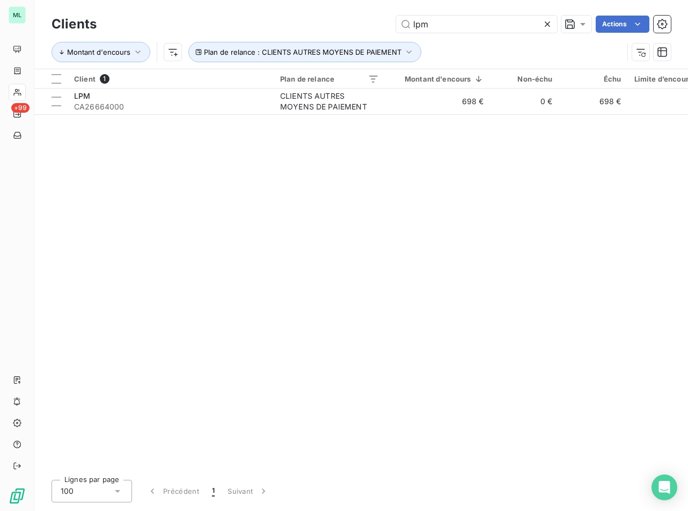
drag, startPoint x: 443, startPoint y: 23, endPoint x: 386, endPoint y: 27, distance: 57.0
click at [386, 27] on div "lpm Actions" at bounding box center [389, 24] width 561 height 17
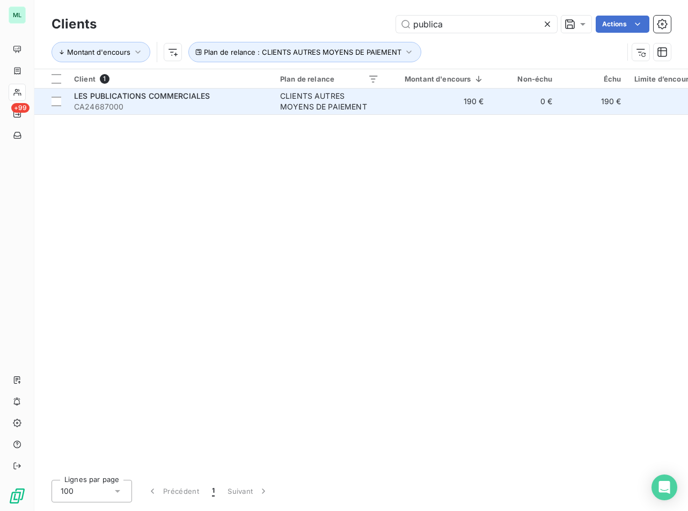
type input "publica"
click at [207, 95] on span "LES PUBLICATIONS COMMERCIALES" at bounding box center [142, 95] width 136 height 9
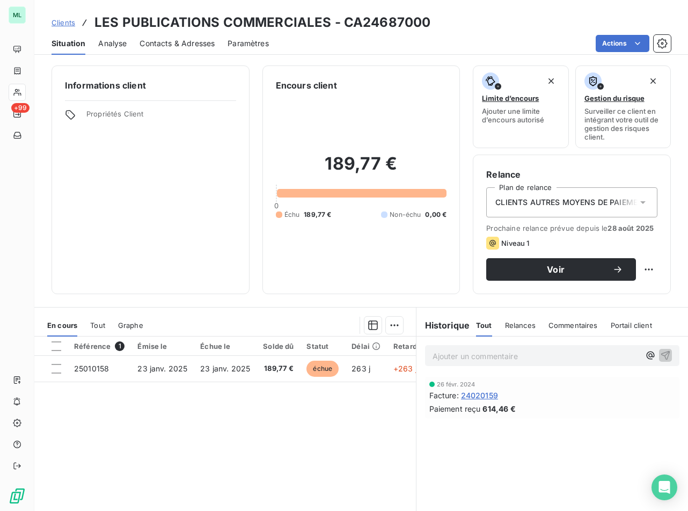
click at [176, 45] on span "Contacts & Adresses" at bounding box center [176, 43] width 75 height 11
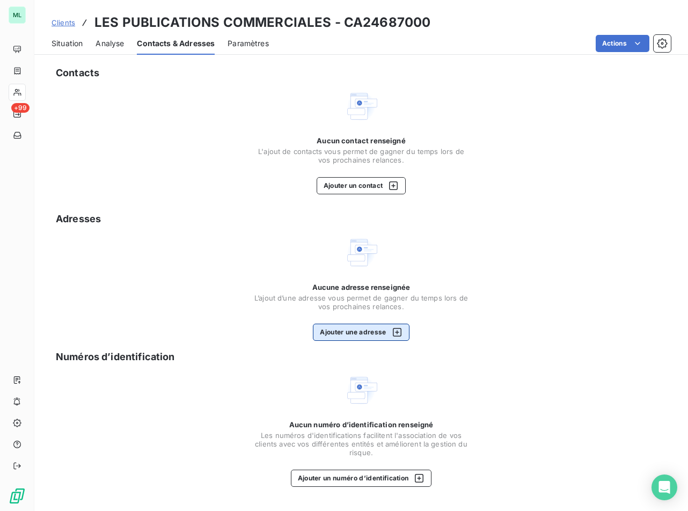
click at [361, 329] on button "Ajouter une adresse" at bounding box center [361, 332] width 96 height 17
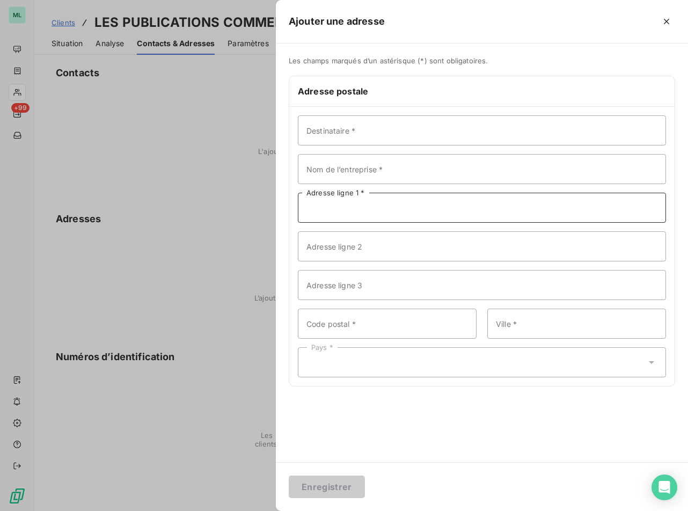
click at [322, 210] on input "Adresse ligne 1 *" at bounding box center [482, 208] width 368 height 30
paste input "32 COURS [PERSON_NAME]"
type input "32 COURS [PERSON_NAME]"
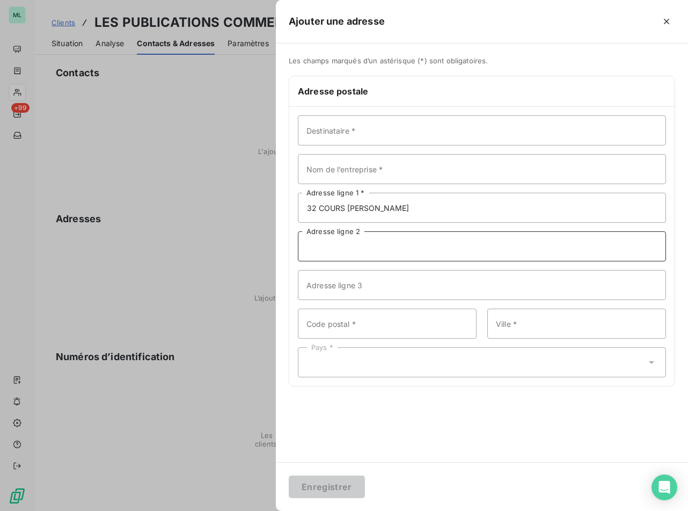
click at [343, 250] on input "Adresse ligne 2" at bounding box center [482, 246] width 368 height 30
paste input "LES NOUVELLES PUBLICATIONS"
type input "LES NOUVELLES PUBLICATIONS"
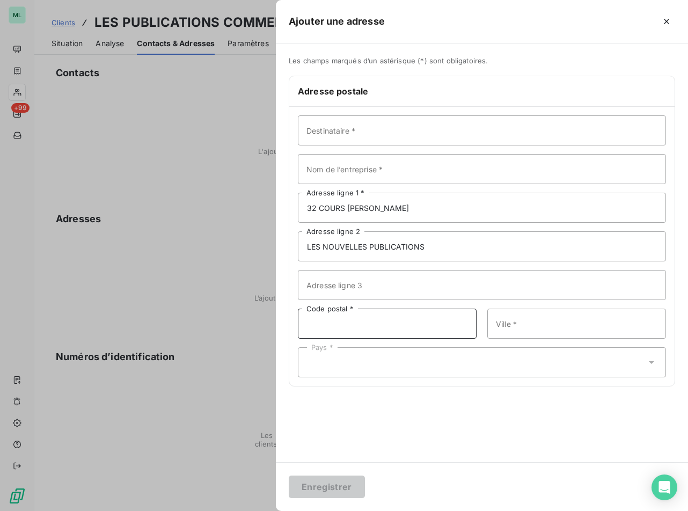
click at [373, 319] on input "Code postal *" at bounding box center [387, 323] width 179 height 30
type input "13006"
click at [541, 316] on input "Ville *" at bounding box center [576, 323] width 179 height 30
type input "[GEOGRAPHIC_DATA]"
click at [438, 356] on div "Pays *" at bounding box center [482, 362] width 368 height 30
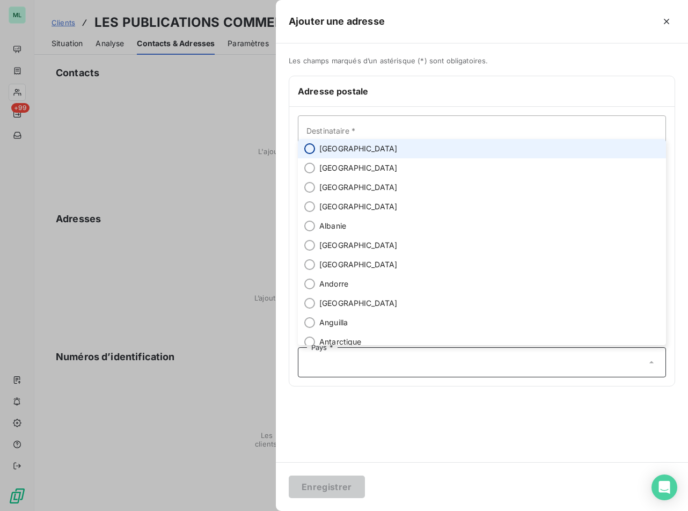
click at [313, 148] on input "radio" at bounding box center [309, 148] width 11 height 11
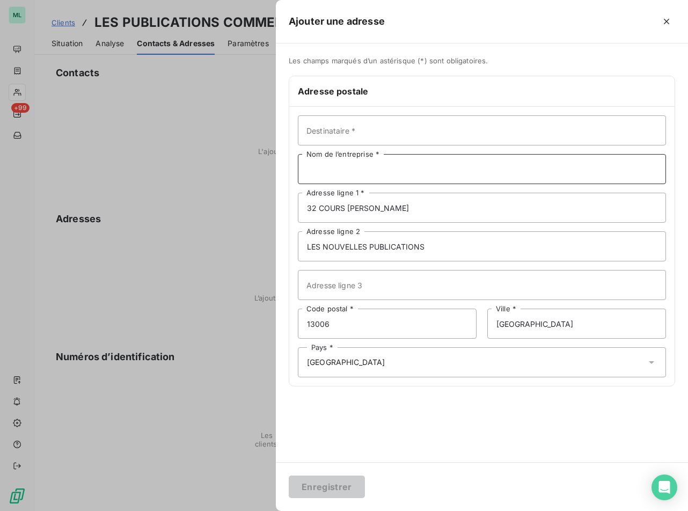
click at [347, 167] on input "Nom de l’entreprise *" at bounding box center [482, 169] width 368 height 30
paste input "LES PUBLICATIONS COMMERCIALES"
type input "LES PUBLICATIONS COMMERCIALES"
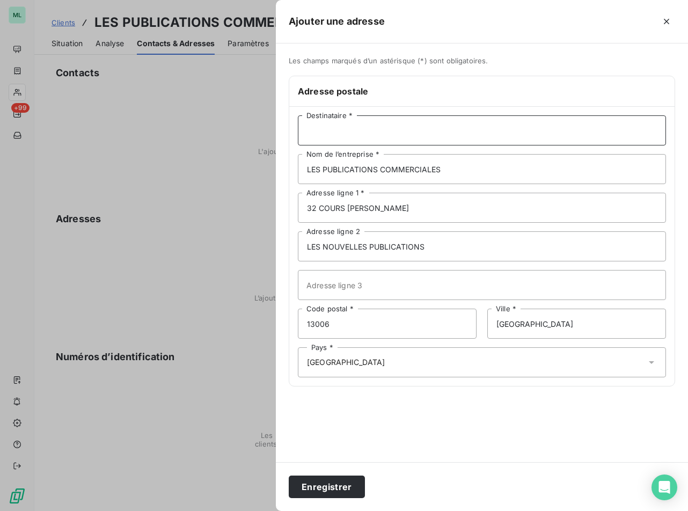
click at [340, 127] on input "Destinataire *" at bounding box center [482, 130] width 368 height 30
paste input "LES PUBLICATIONS COMMERCIALES"
type input "LES PUBLICATIONS COMMERCIALES"
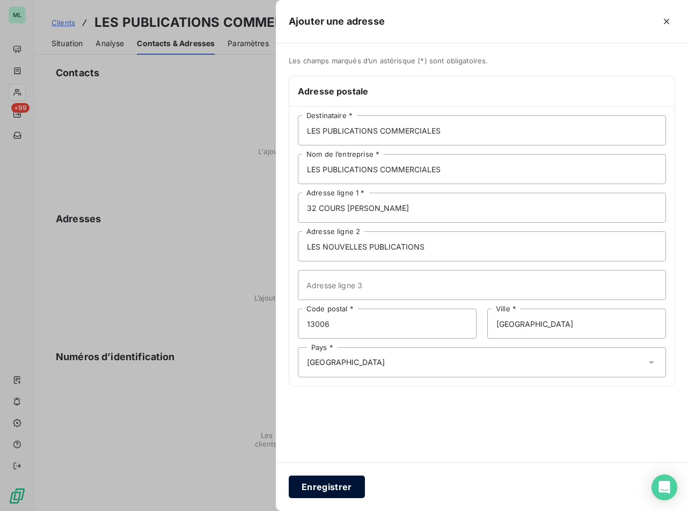
click at [350, 484] on button "Enregistrer" at bounding box center [327, 486] width 76 height 23
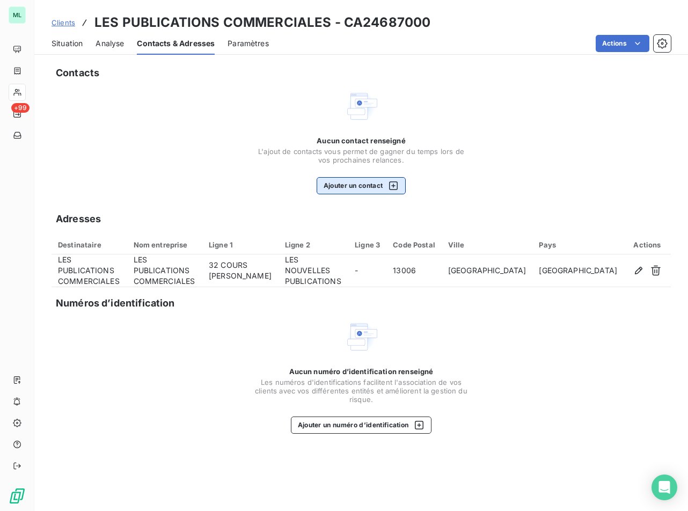
click at [357, 187] on button "Ajouter un contact" at bounding box center [362, 185] width 90 height 17
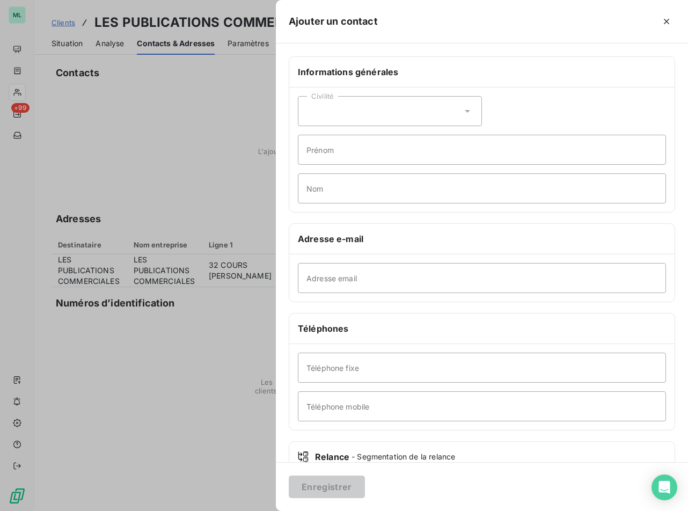
click at [168, 117] on div at bounding box center [344, 255] width 688 height 511
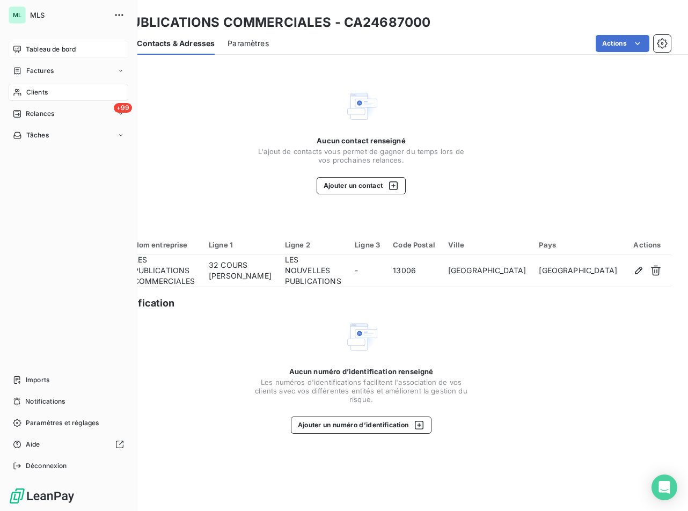
click at [51, 50] on span "Tableau de bord" at bounding box center [51, 50] width 50 height 10
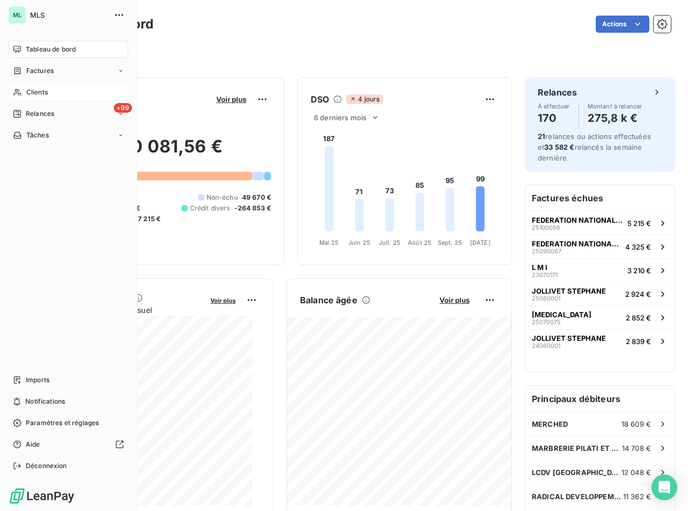
click at [70, 48] on span "Tableau de bord" at bounding box center [51, 50] width 50 height 10
click at [41, 114] on span "Relances" at bounding box center [40, 114] width 28 height 10
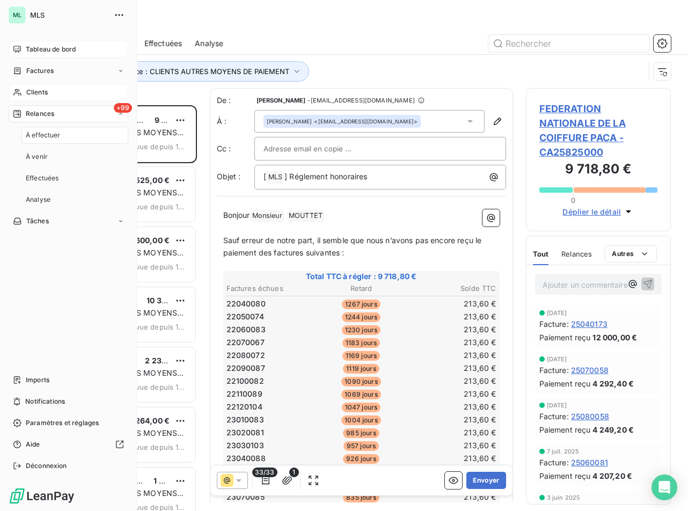
scroll to position [398, 137]
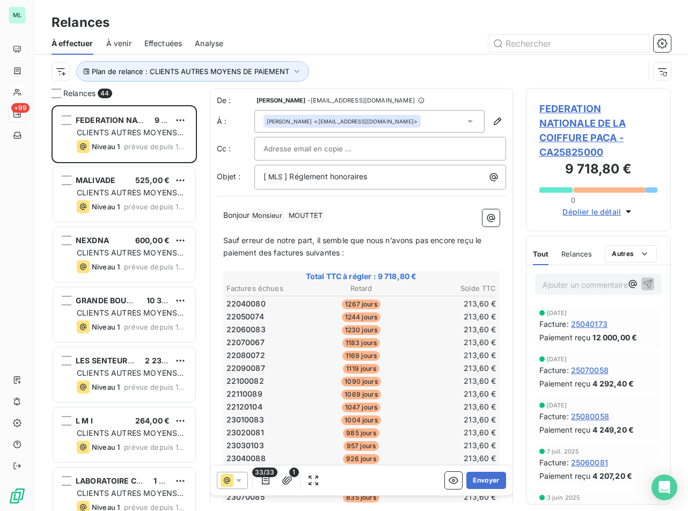
click at [217, 45] on span "Analyse" at bounding box center [209, 43] width 28 height 11
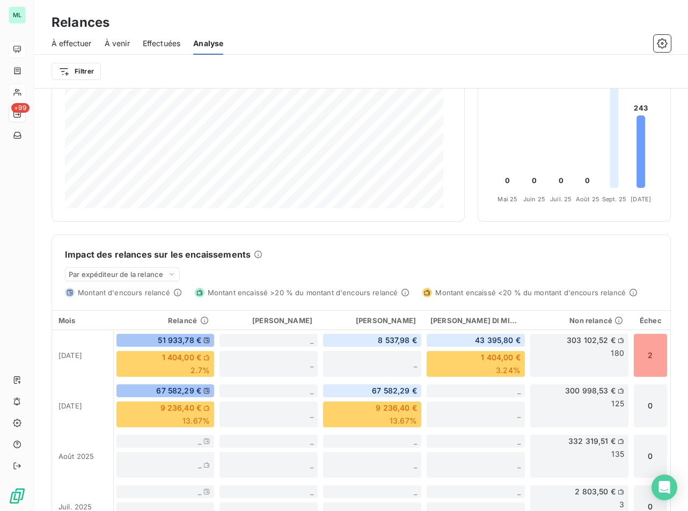
scroll to position [171, 0]
